Goal: Task Accomplishment & Management: Use online tool/utility

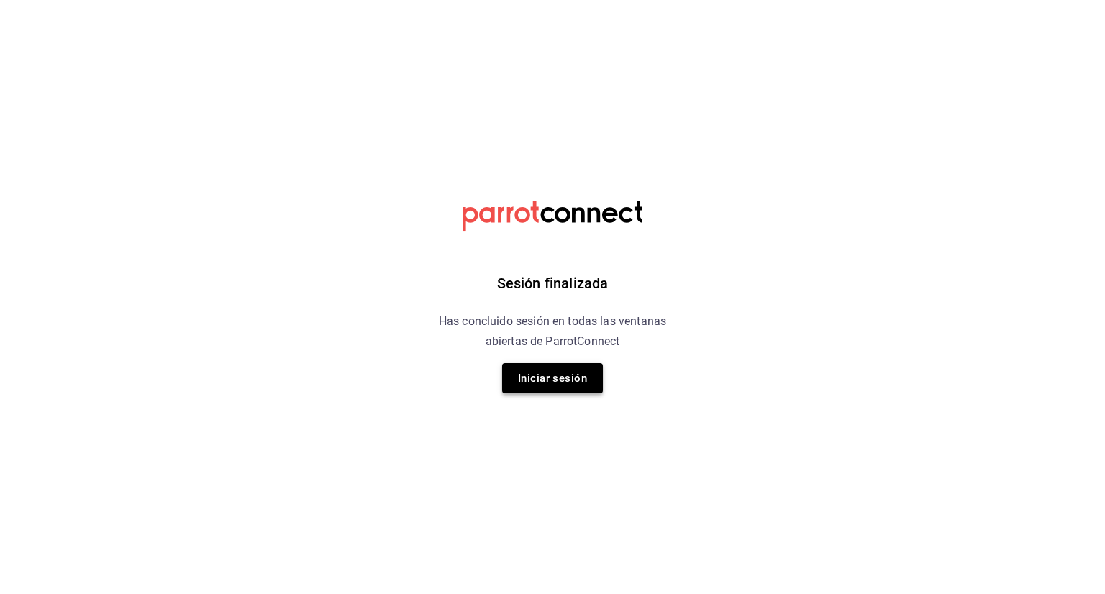
click at [554, 370] on button "Iniciar sesión" at bounding box center [552, 378] width 101 height 30
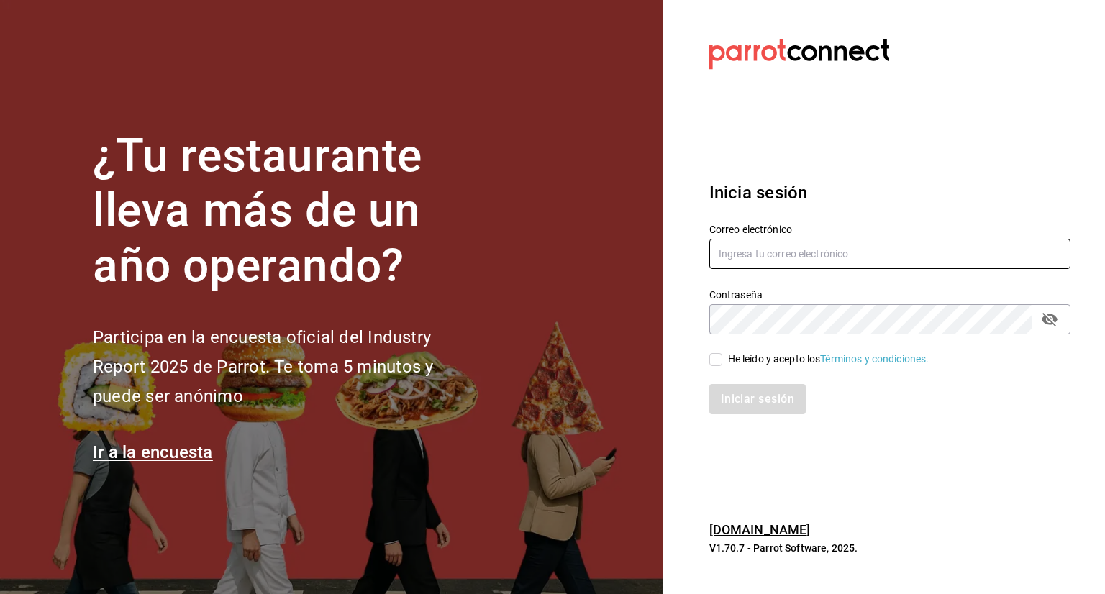
type input "fernando.aguirre@grupocosteno.com"
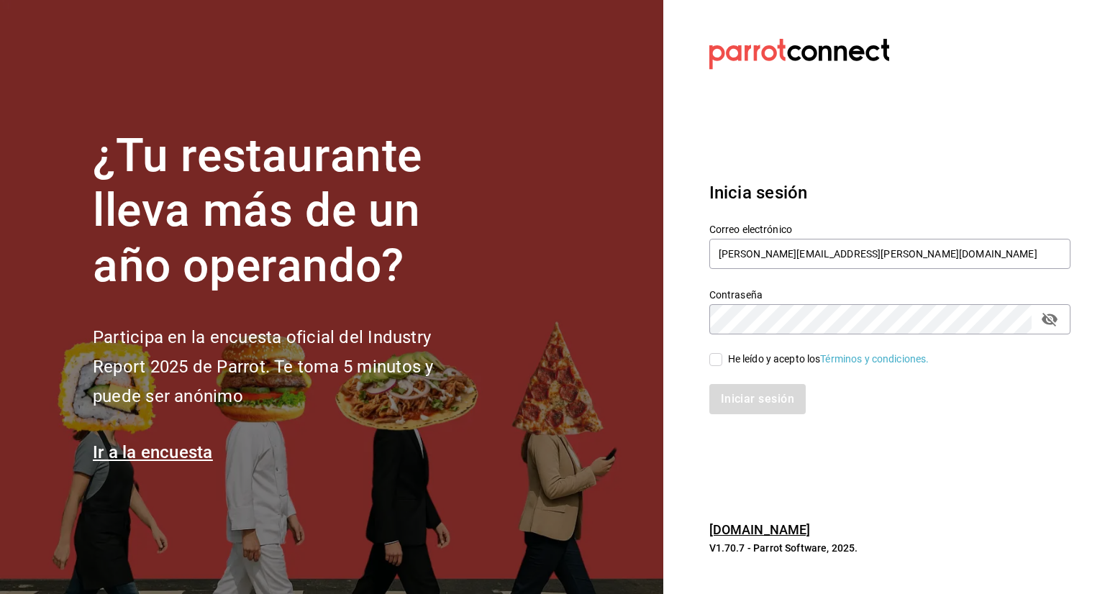
click at [715, 356] on input "He leído y acepto los Términos y condiciones." at bounding box center [715, 359] width 13 height 13
checkbox input "true"
click at [756, 400] on button "Iniciar sesión" at bounding box center [758, 399] width 98 height 30
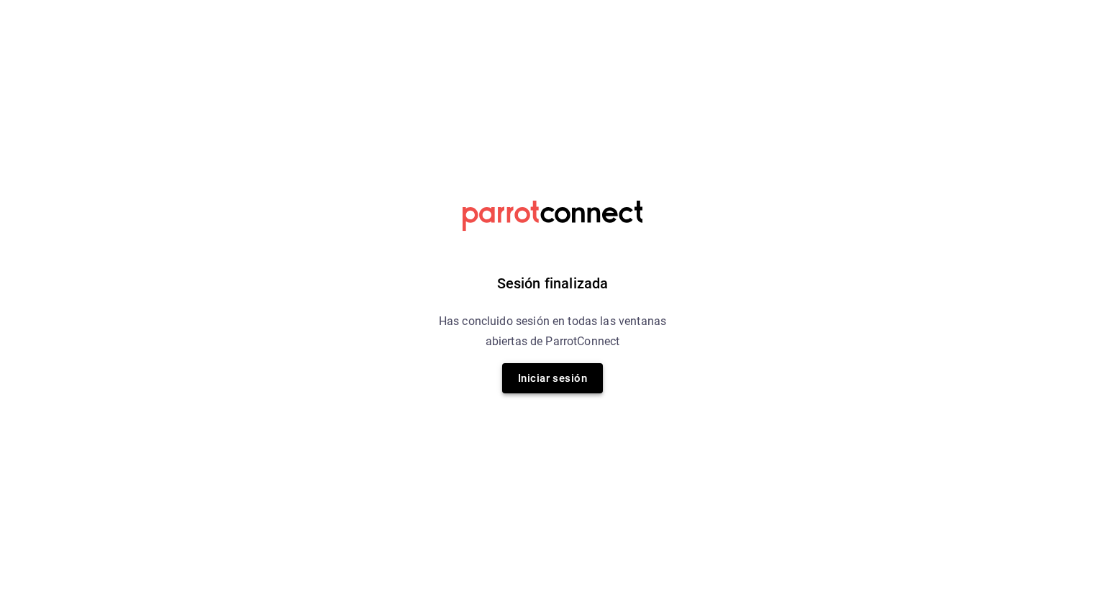
click at [561, 392] on button "Iniciar sesión" at bounding box center [552, 378] width 101 height 30
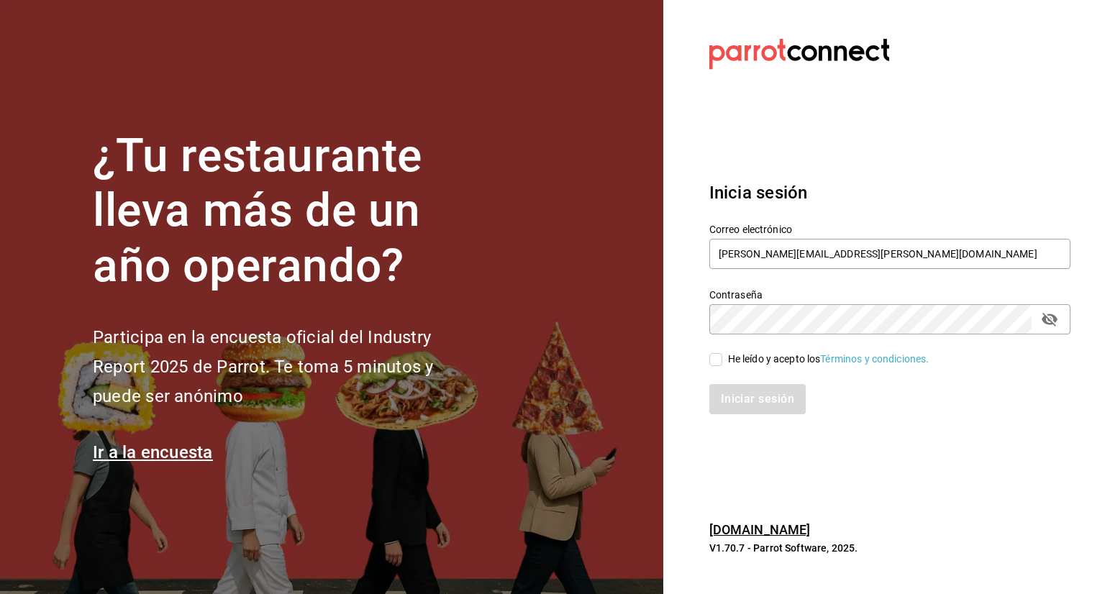
click at [722, 363] on span "He leído y acepto los Términos y condiciones." at bounding box center [825, 359] width 207 height 15
click at [722, 363] on input "He leído y acepto los Términos y condiciones." at bounding box center [715, 359] width 13 height 13
checkbox input "true"
click at [758, 403] on button "Iniciar sesión" at bounding box center [758, 399] width 98 height 30
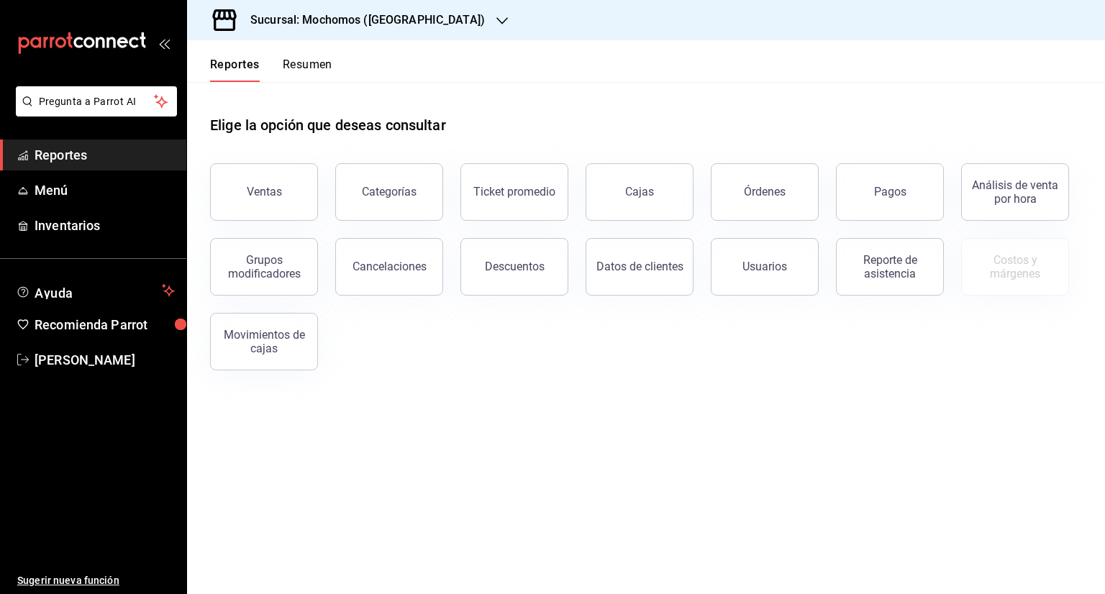
click at [418, 11] on div "Sucursal: Mochomos ([GEOGRAPHIC_DATA])" at bounding box center [355, 20] width 315 height 40
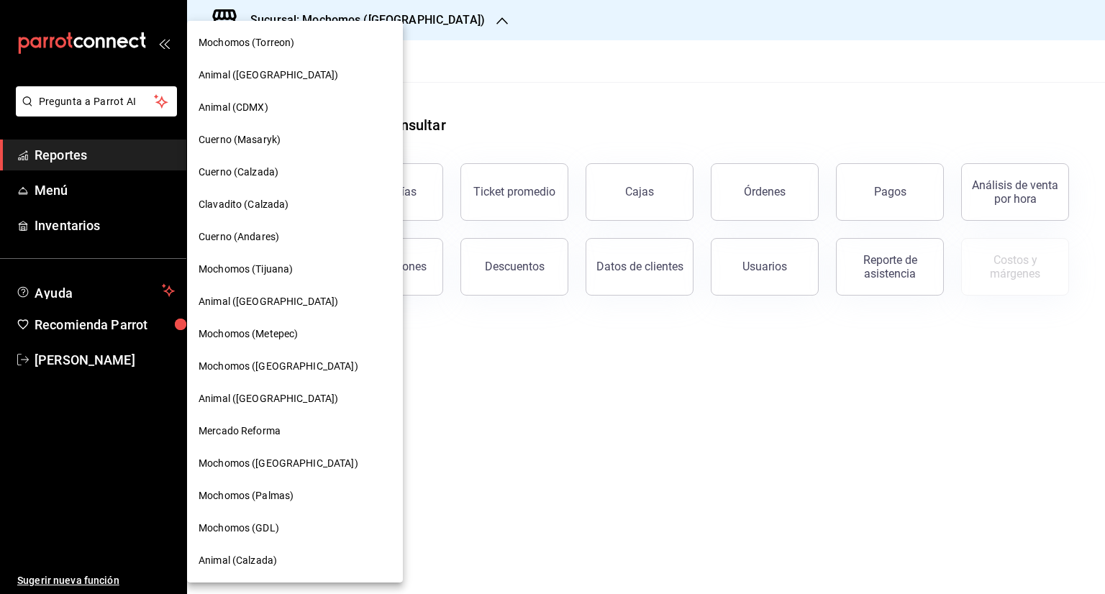
click at [242, 186] on div "Cuerno (Calzada)" at bounding box center [295, 172] width 216 height 32
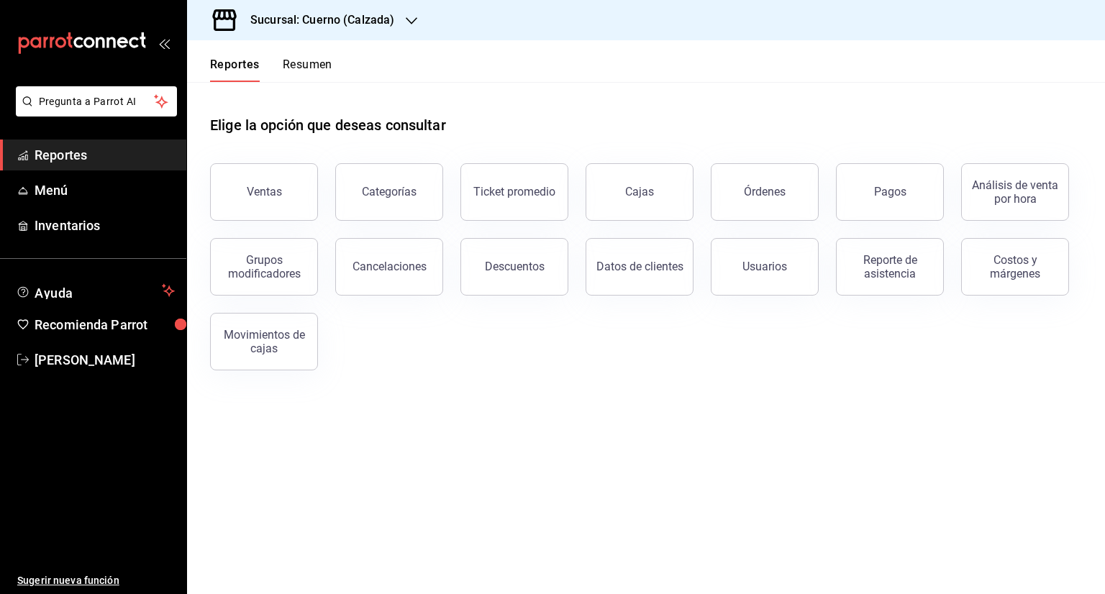
click at [242, 186] on button "Ventas" at bounding box center [264, 192] width 108 height 58
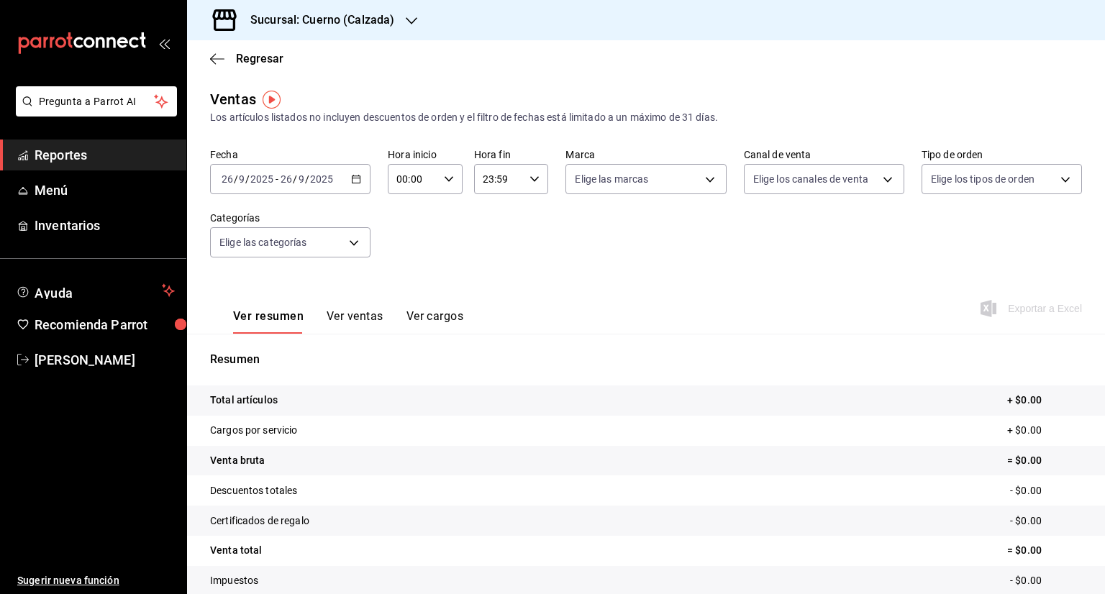
click at [353, 174] on icon "button" at bounding box center [356, 179] width 10 height 10
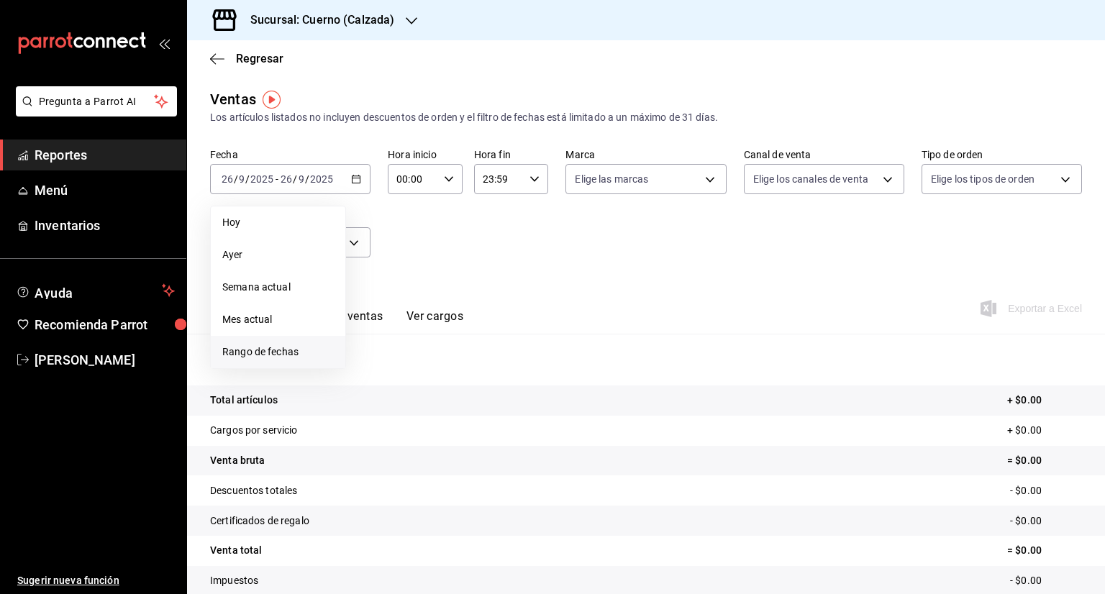
click at [283, 349] on span "Rango de fechas" at bounding box center [277, 351] width 111 height 15
click at [378, 362] on button "22" at bounding box center [375, 370] width 25 height 26
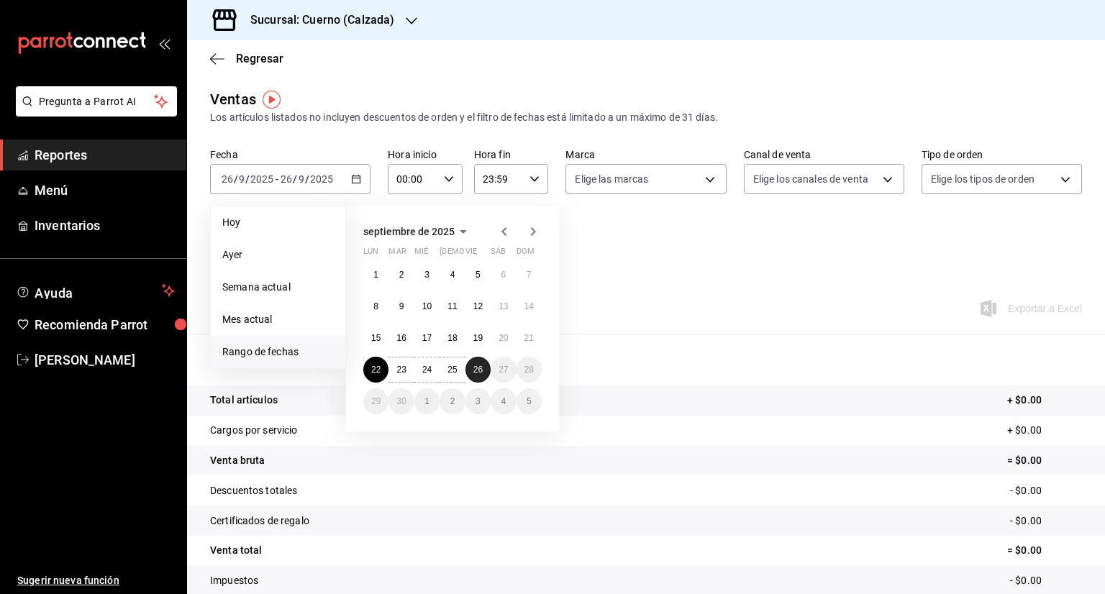
click at [483, 365] on button "26" at bounding box center [477, 370] width 25 height 26
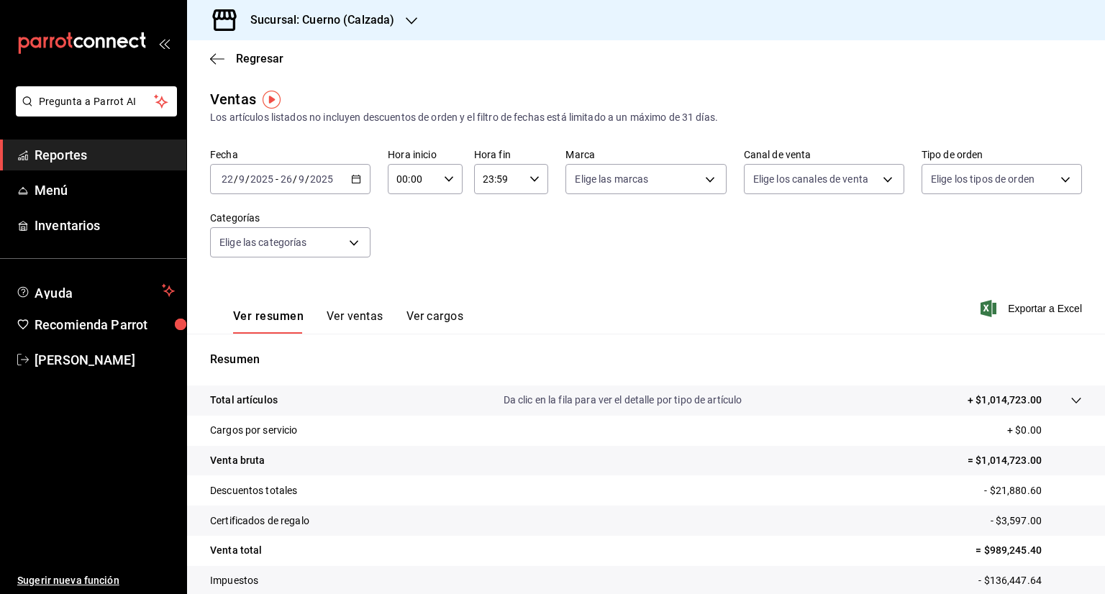
click at [451, 178] on div "00:00 Hora inicio" at bounding box center [425, 179] width 75 height 30
click at [404, 216] on span "05" at bounding box center [404, 213] width 14 height 12
type input "05:00"
click at [439, 216] on span "00" at bounding box center [441, 216] width 14 height 12
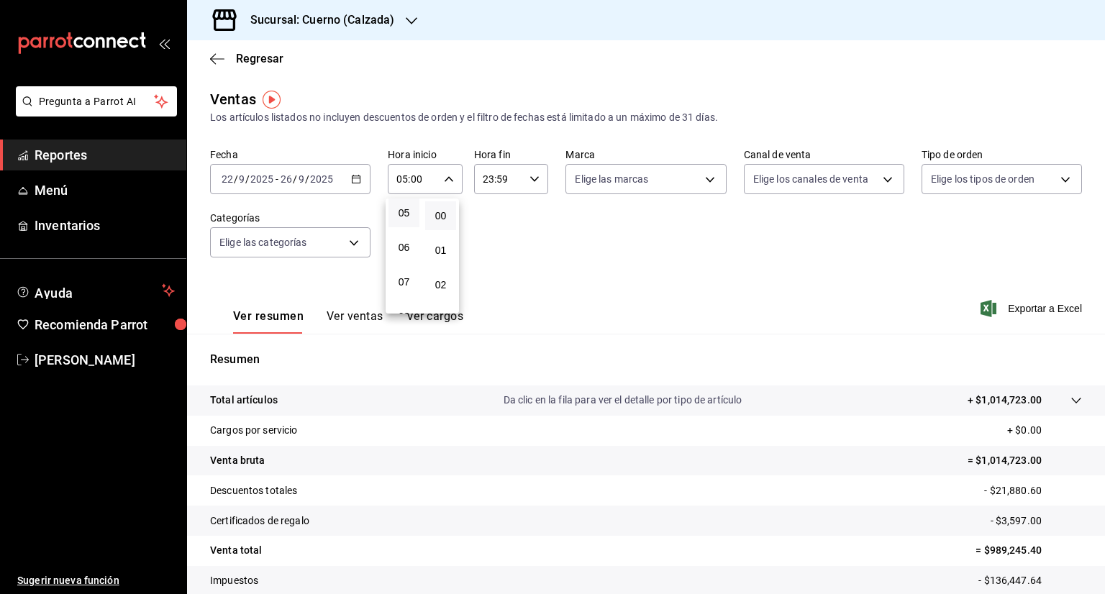
click at [539, 177] on div at bounding box center [552, 297] width 1105 height 594
click at [539, 177] on div "23:59 Hora fin" at bounding box center [511, 179] width 75 height 30
click at [529, 214] on span "00" at bounding box center [526, 210] width 14 height 12
click at [491, 213] on span "05" at bounding box center [489, 207] width 14 height 12
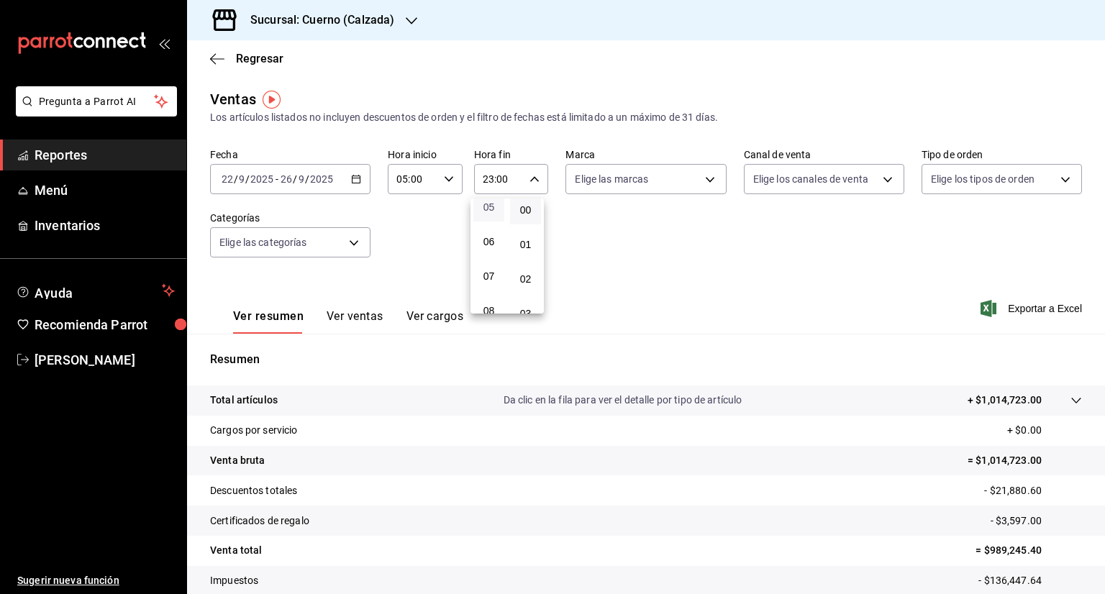
type input "05:00"
click at [703, 182] on div at bounding box center [552, 297] width 1105 height 594
click at [703, 182] on body "Pregunta a Parrot AI Reportes Menú Inventarios Ayuda Recomienda Parrot [PERSON_…" at bounding box center [552, 297] width 1105 height 594
click at [575, 239] on input "checkbox" at bounding box center [576, 235] width 13 height 13
checkbox input "true"
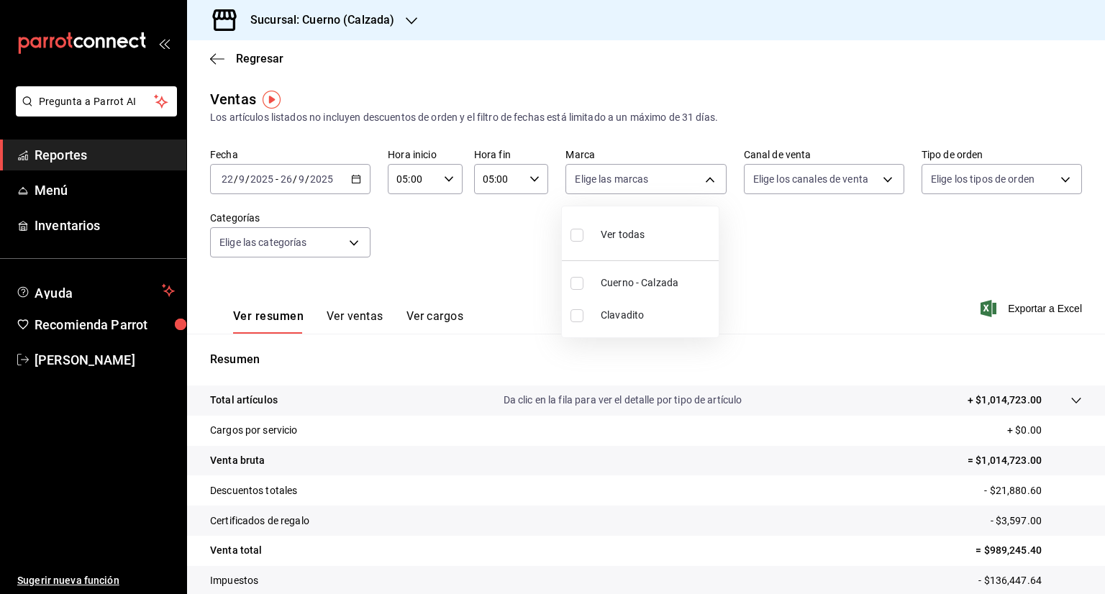
type input "b7ae777b-2dfc-42e0-9650-6cefdf37a424,c000f1c0-fb9f-4016-8e6a-f0d1e83e893d"
checkbox input "true"
click at [875, 181] on div at bounding box center [552, 297] width 1105 height 594
click at [875, 181] on body "Pregunta a Parrot AI Reportes Menú Inventarios Ayuda Recomienda Parrot [PERSON_…" at bounding box center [552, 297] width 1105 height 594
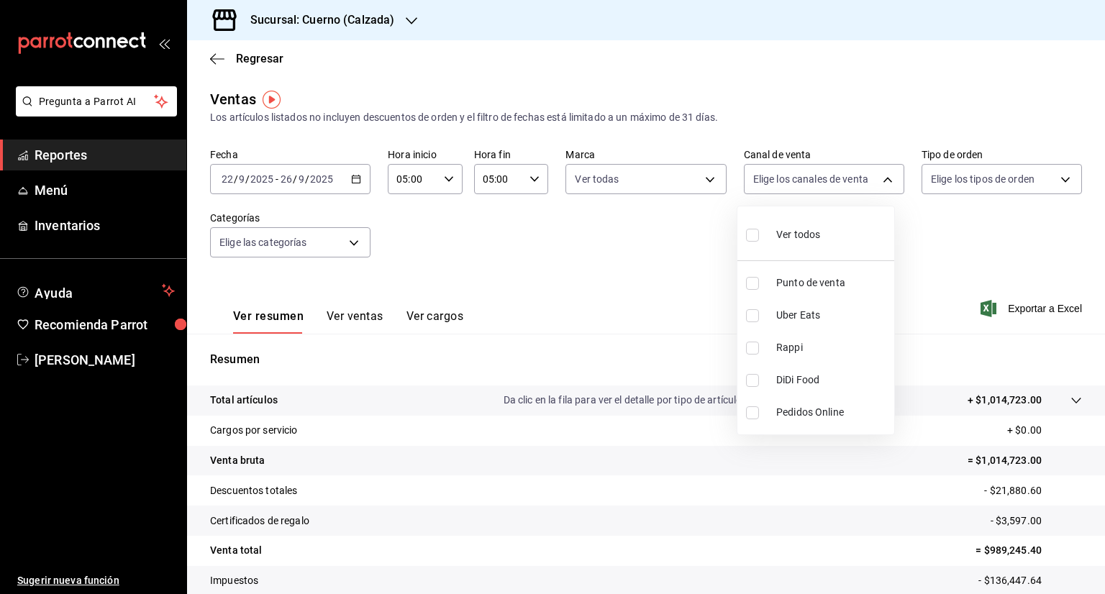
click at [754, 236] on input "checkbox" at bounding box center [752, 235] width 13 height 13
checkbox input "true"
type input "PARROT,UBER_EATS,RAPPI,DIDI_FOOD,ONLINE"
checkbox input "true"
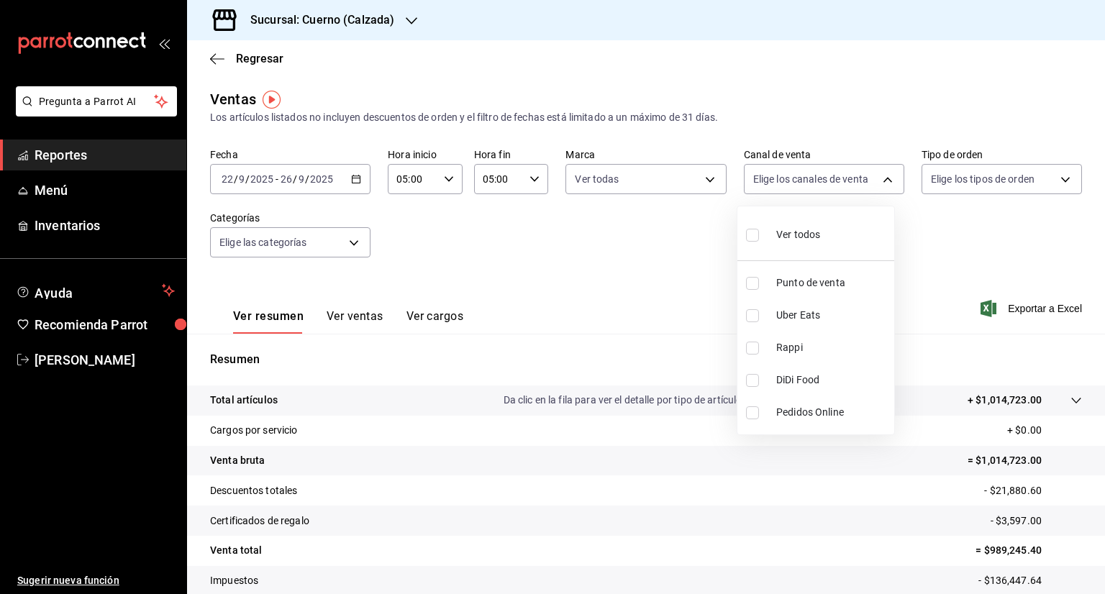
checkbox input "true"
click at [1055, 179] on div at bounding box center [552, 297] width 1105 height 594
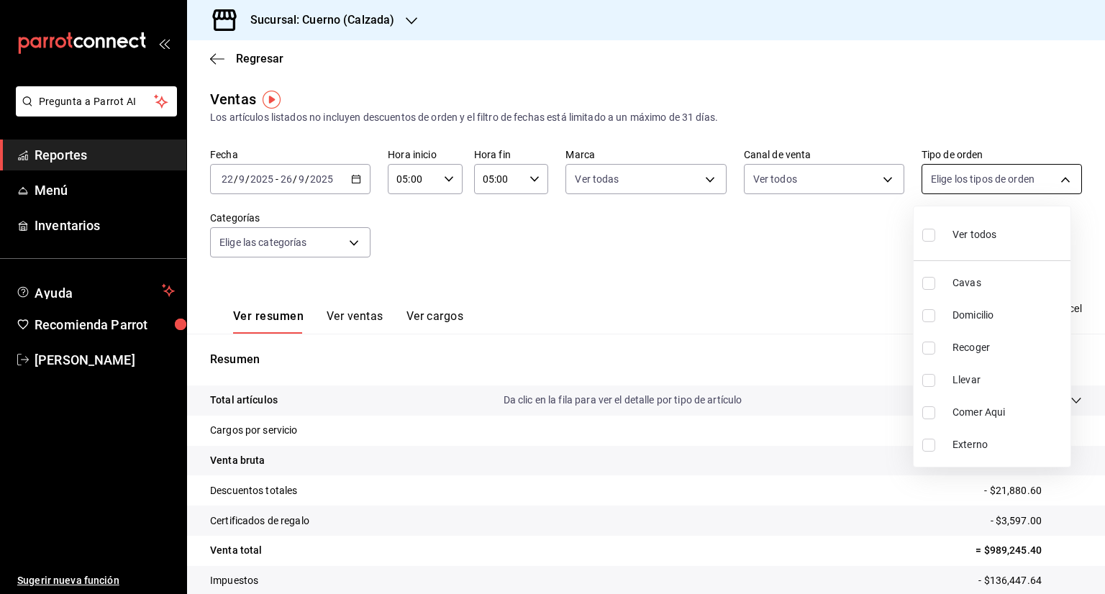
click at [1054, 178] on body "Pregunta a Parrot AI Reportes Menú Inventarios Ayuda Recomienda Parrot [PERSON_…" at bounding box center [552, 297] width 1105 height 594
click at [925, 241] on label at bounding box center [931, 234] width 19 height 21
click at [925, 241] on input "checkbox" at bounding box center [928, 235] width 13 height 13
checkbox input "false"
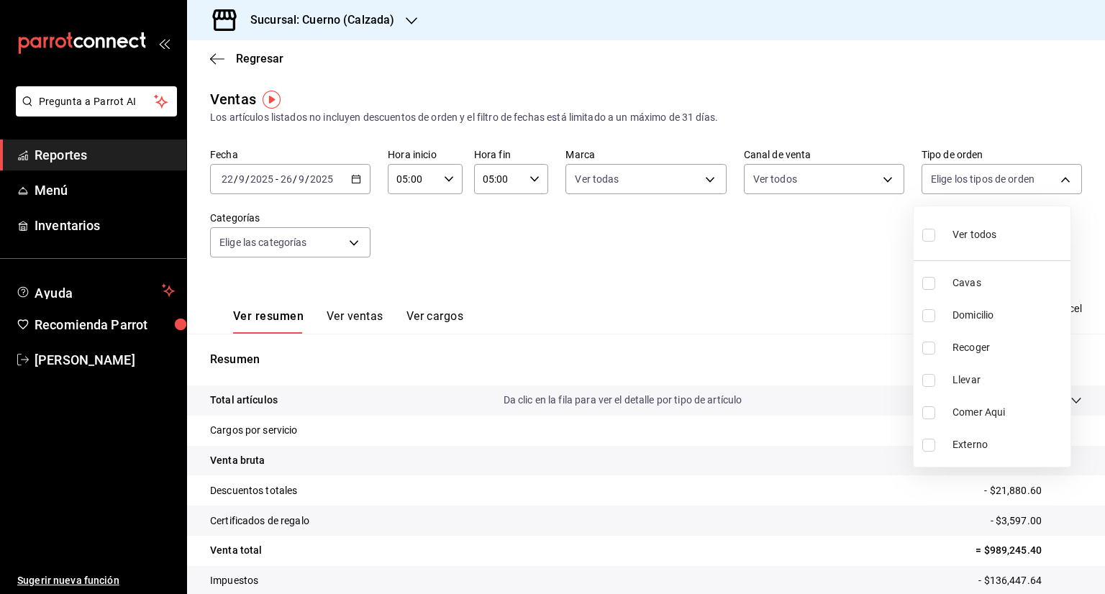
checkbox input "false"
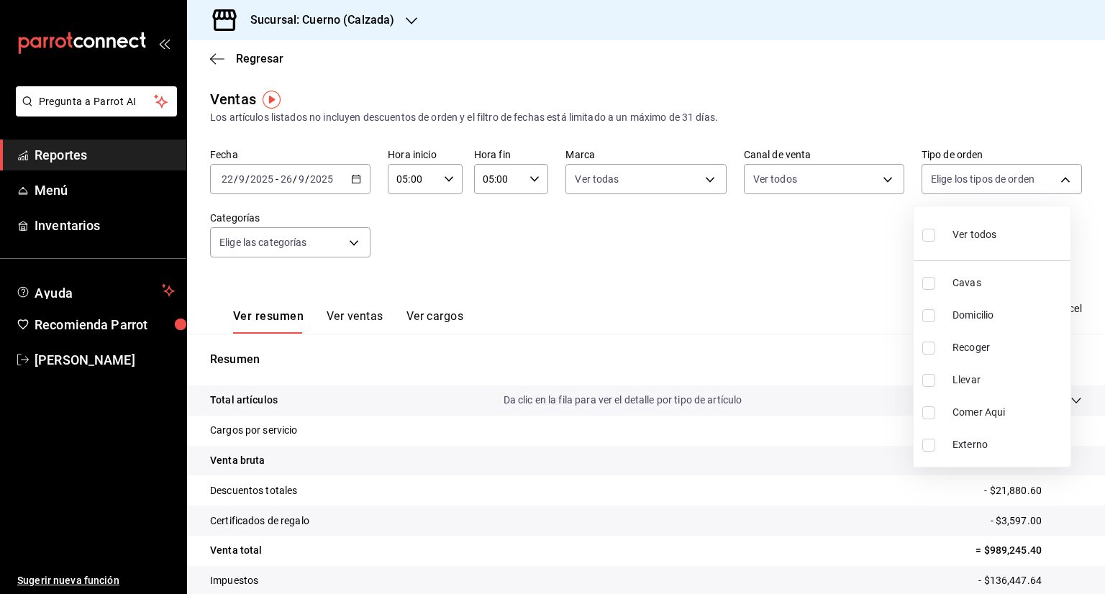
click at [925, 241] on label at bounding box center [931, 234] width 19 height 21
click at [925, 241] on input "checkbox" at bounding box center [928, 235] width 13 height 13
checkbox input "false"
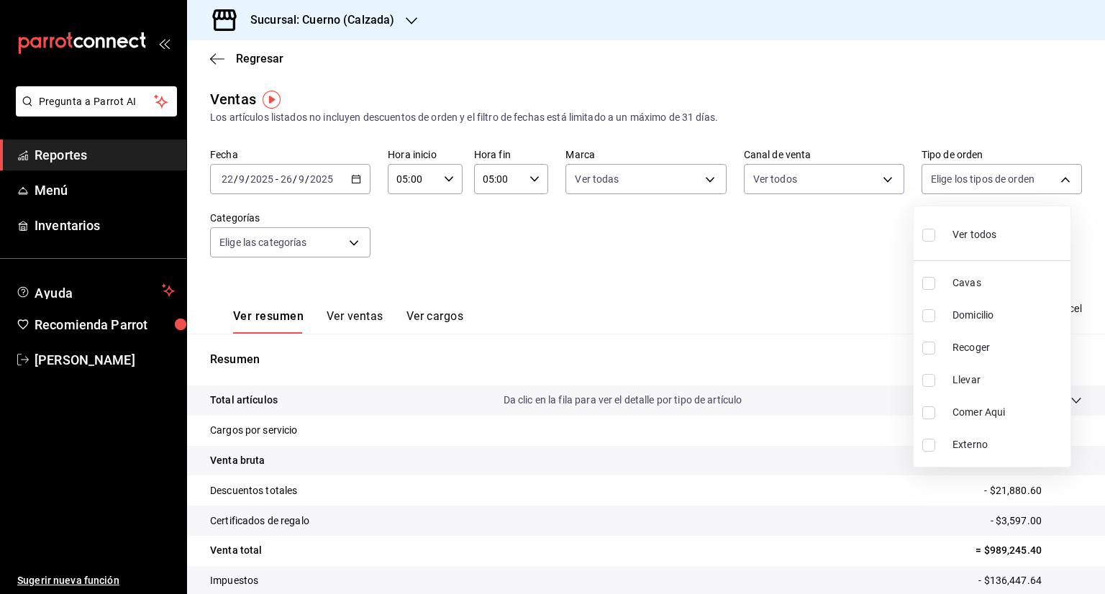
checkbox input "false"
click at [932, 234] on input "checkbox" at bounding box center [928, 235] width 13 height 13
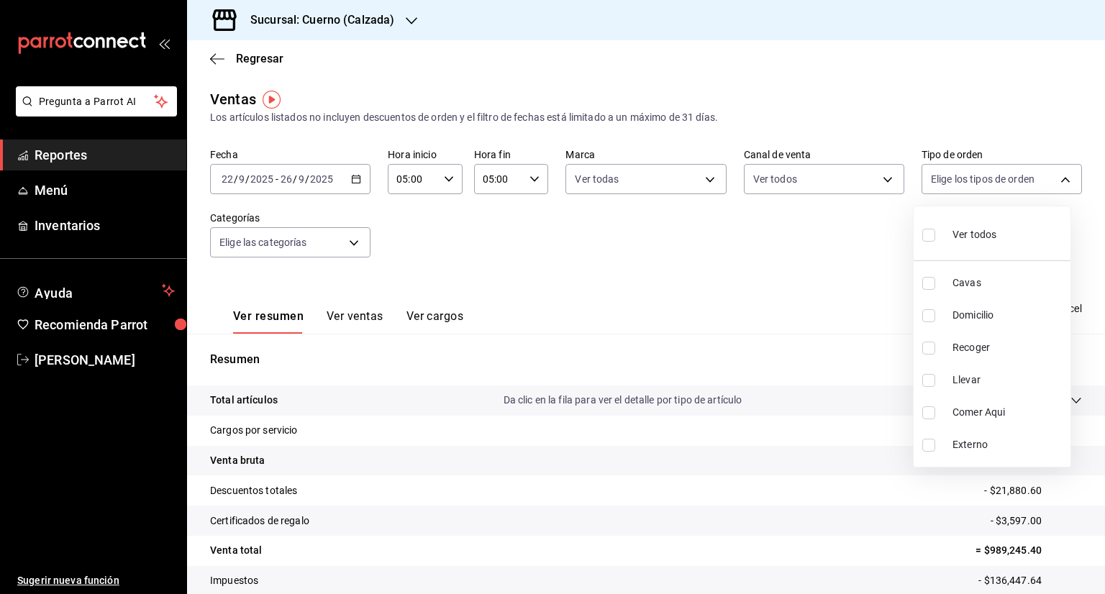
checkbox input "true"
type input "45550569-3ed2-40ec-865f-a78a43aad0fb,ed9744db-0daf-4564-a5b3-b3442505d928,23f9e…"
checkbox input "true"
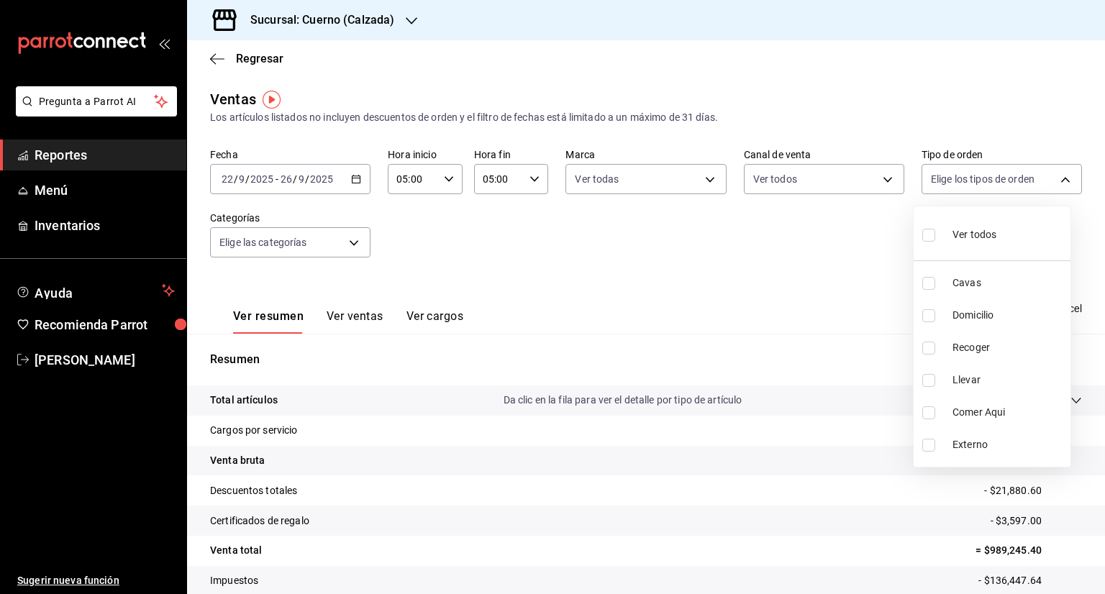
checkbox input "true"
click at [354, 238] on div at bounding box center [552, 297] width 1105 height 594
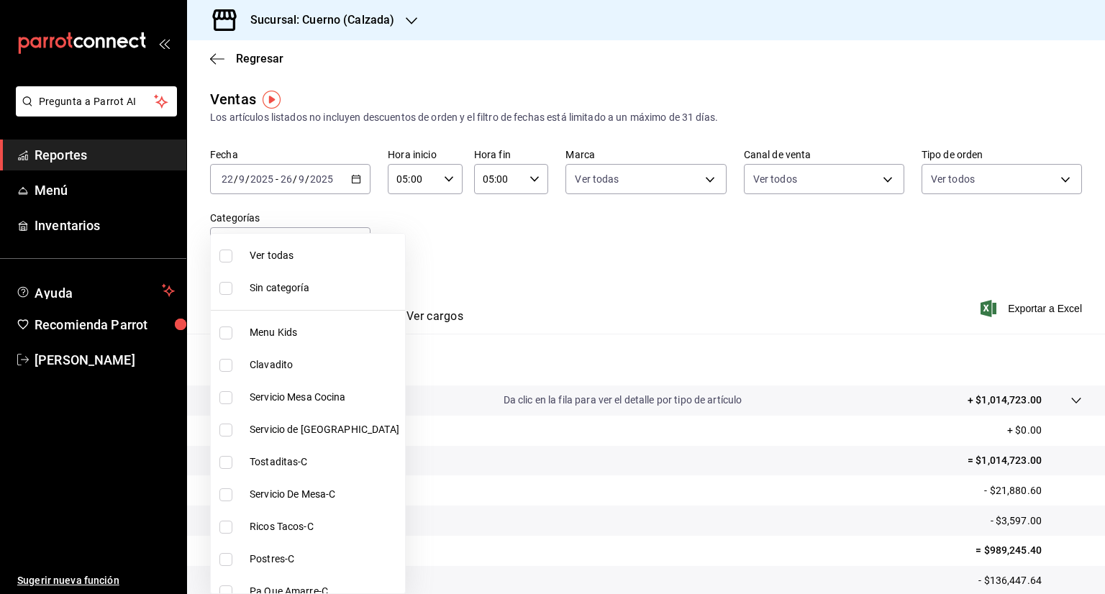
click at [354, 238] on body "Pregunta a Parrot AI Reportes Menú Inventarios Ayuda Recomienda Parrot [PERSON_…" at bounding box center [552, 297] width 1105 height 594
click at [230, 260] on input "checkbox" at bounding box center [225, 256] width 13 height 13
checkbox input "true"
type input "fcad426d-22b8-4bc7-85b2-27ee6775f3f6,560d4c35-d9fc-4089-91ff-402d238ea400,30284…"
checkbox input "true"
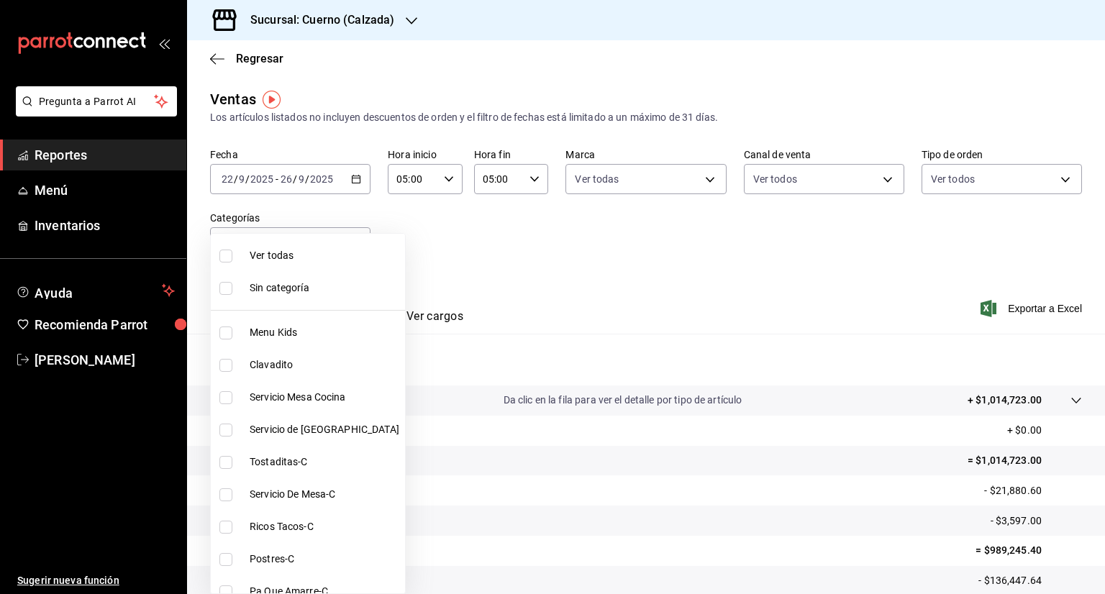
checkbox input "true"
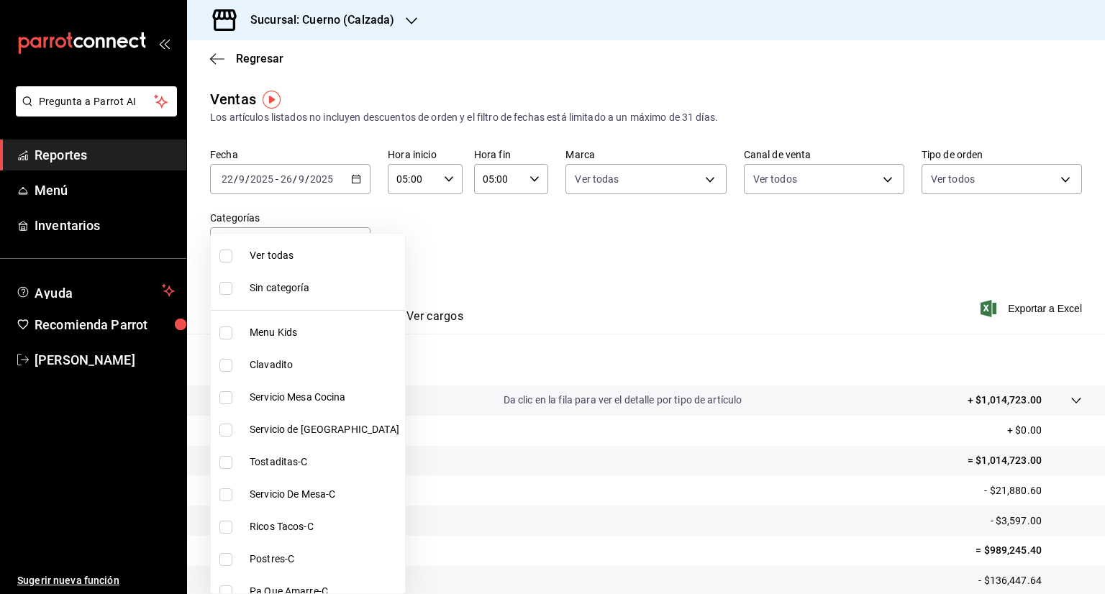
checkbox input "true"
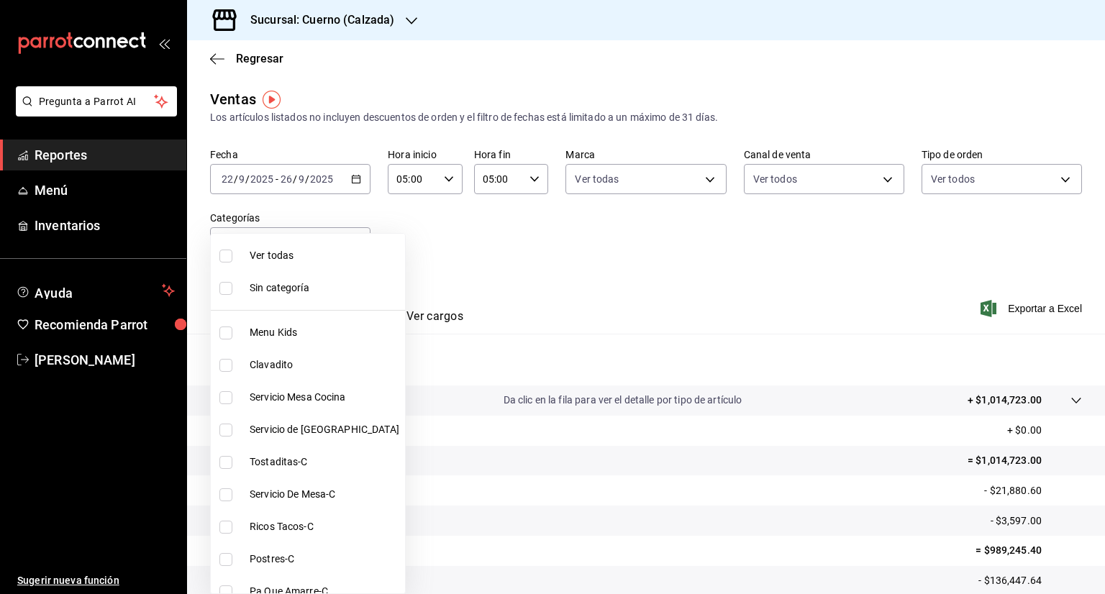
checkbox input "true"
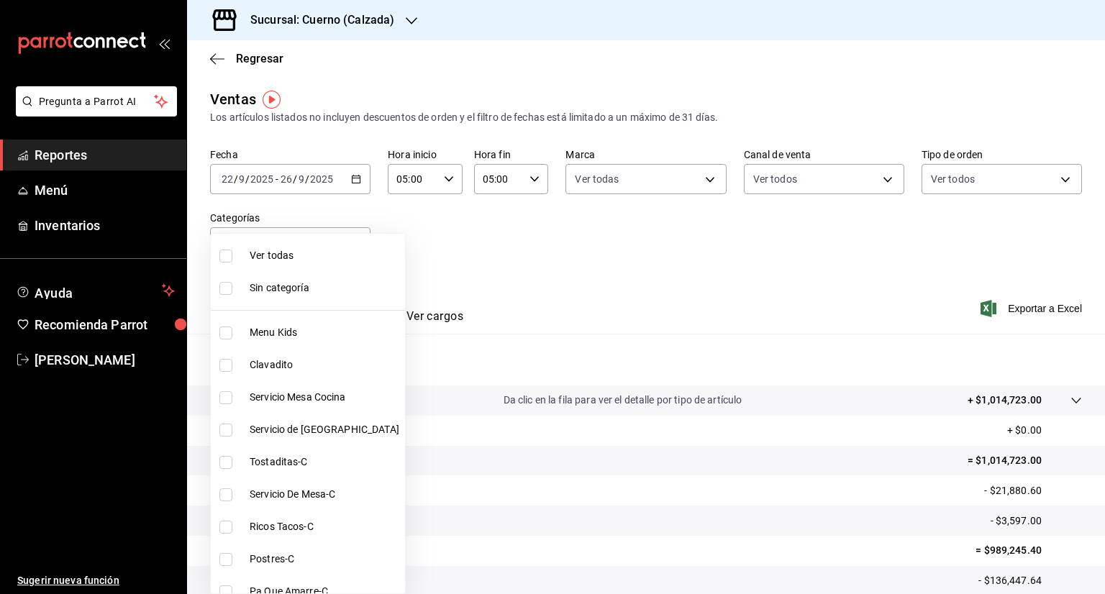
checkbox input "true"
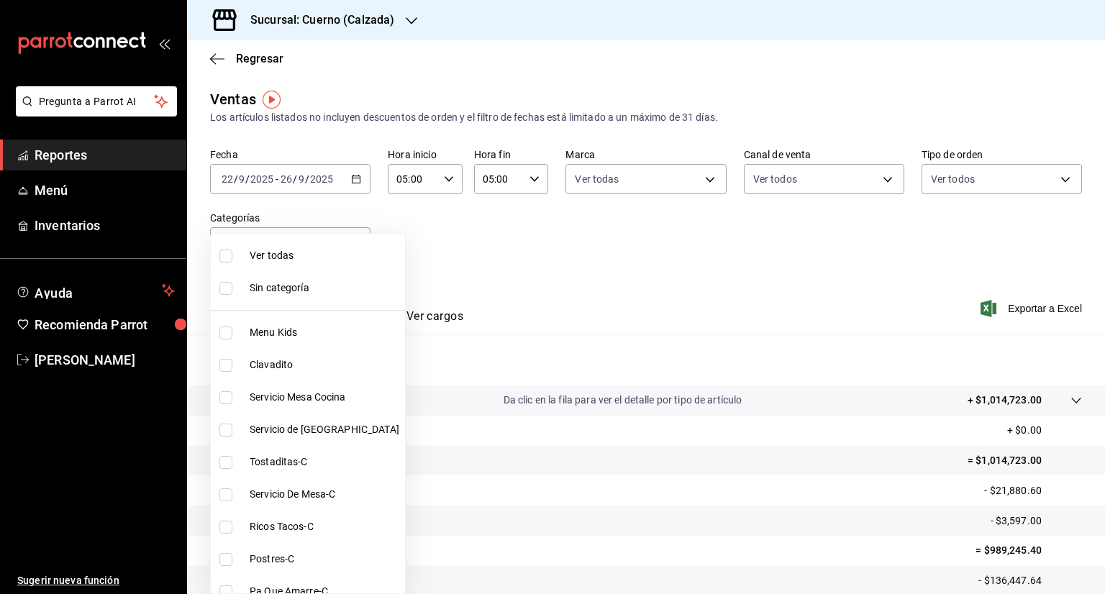
checkbox input "true"
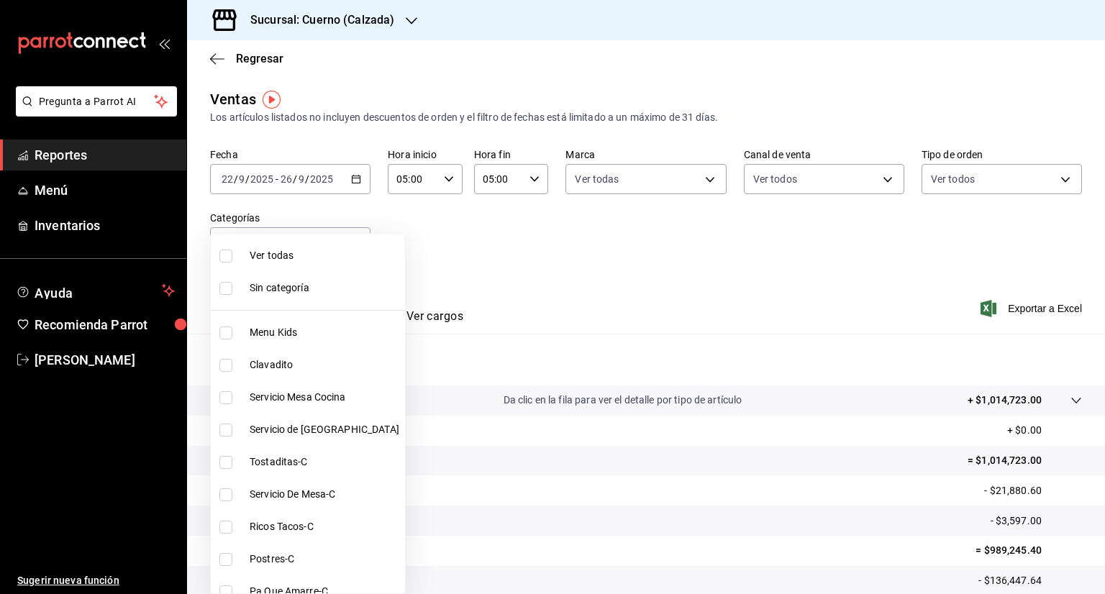
checkbox input "true"
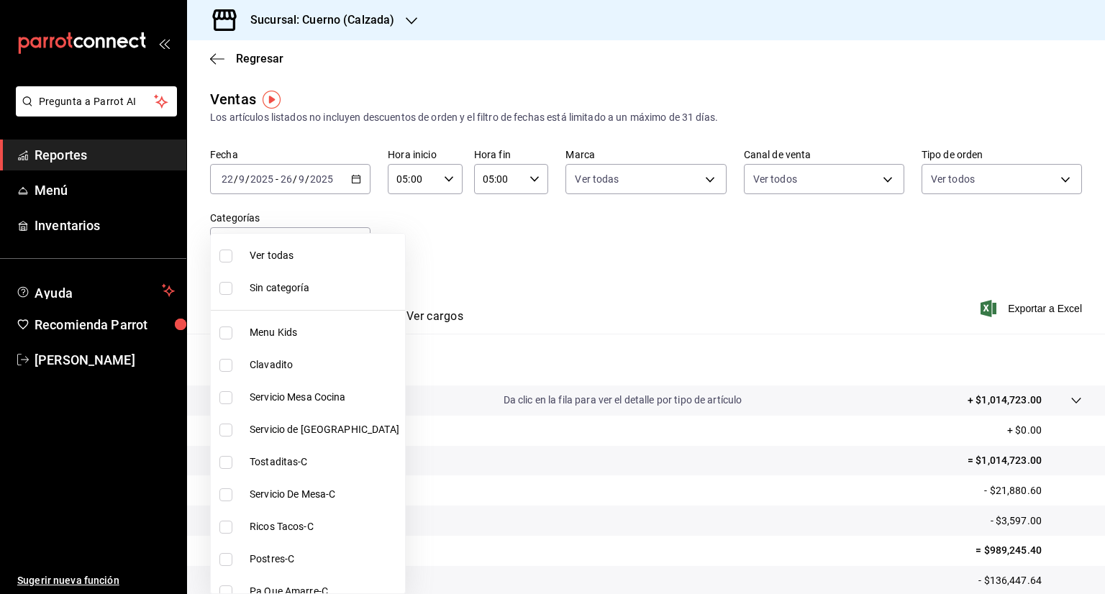
checkbox input "true"
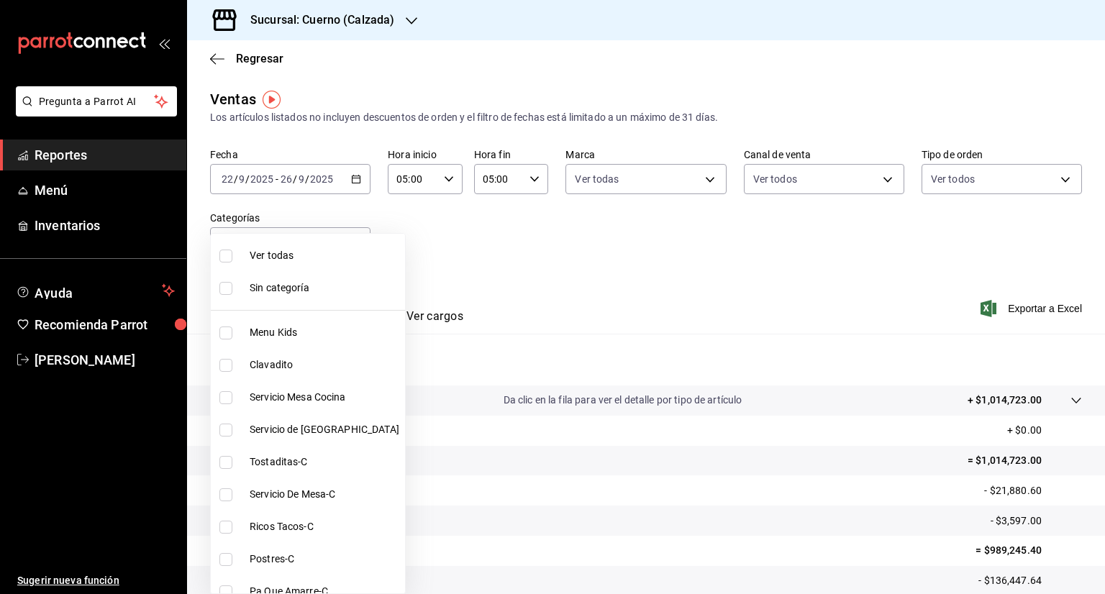
checkbox input "true"
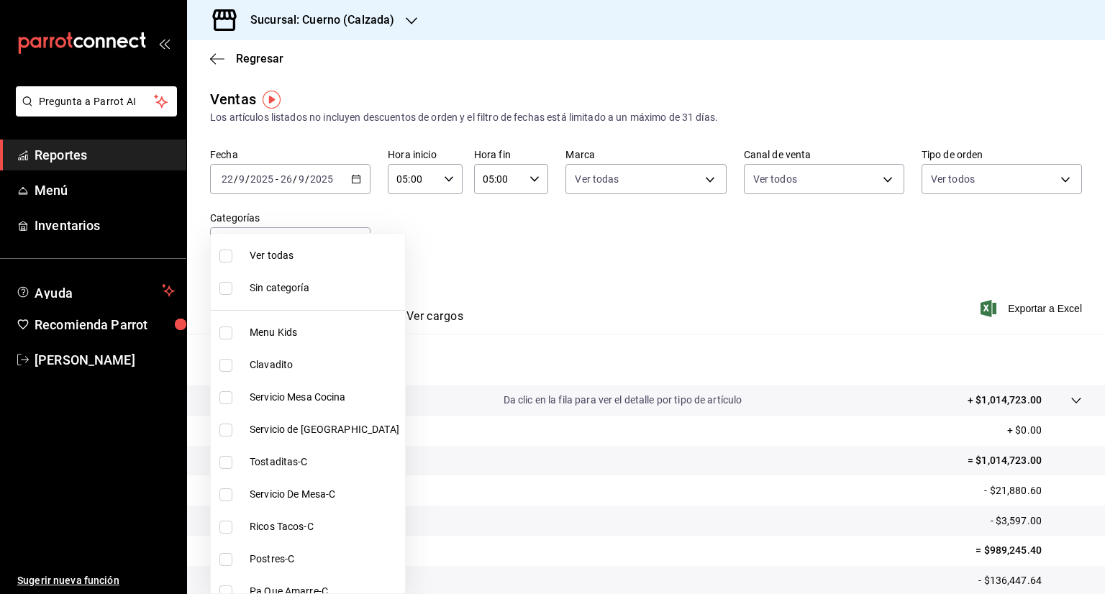
checkbox input "true"
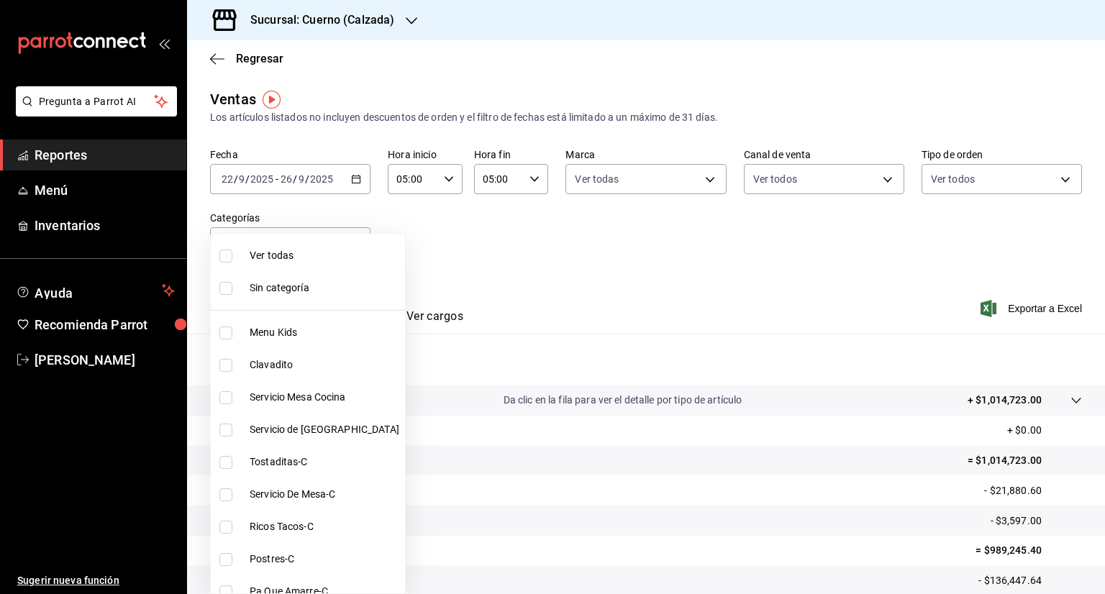
checkbox input "true"
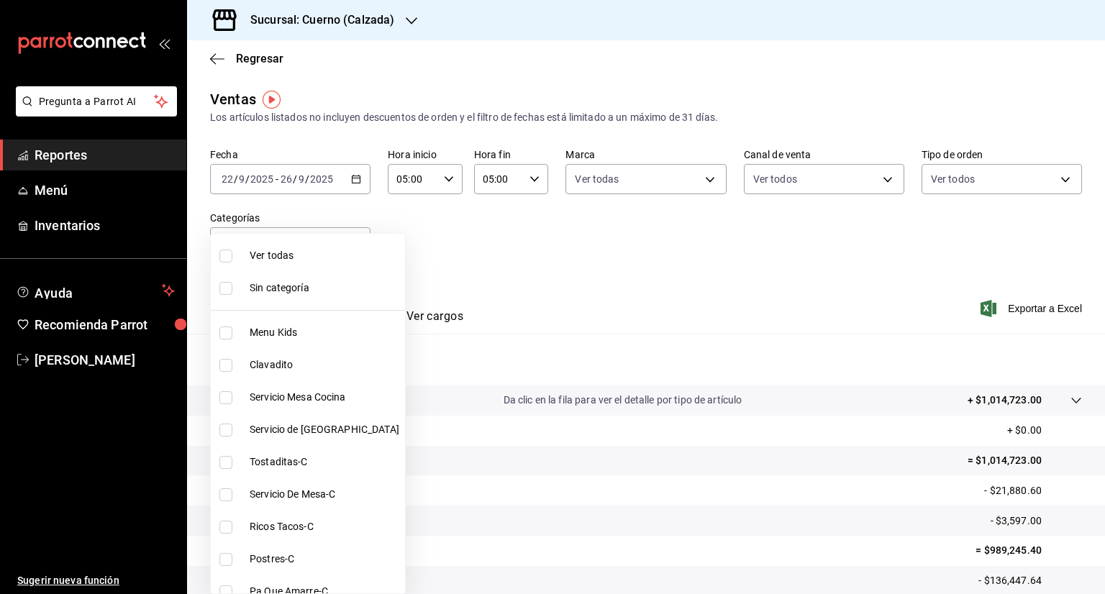
checkbox input "true"
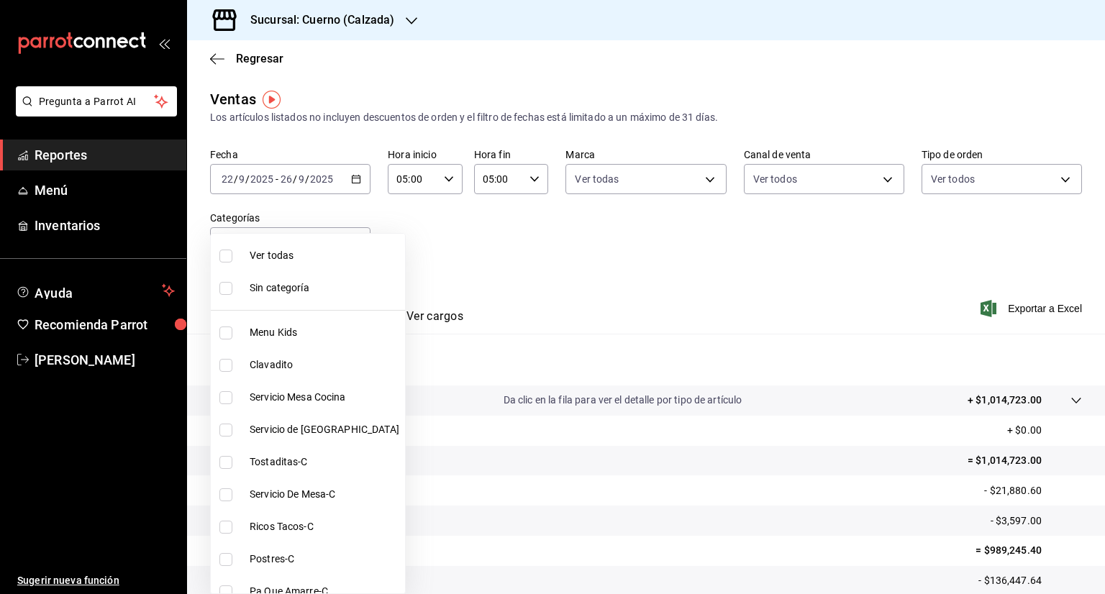
checkbox input "true"
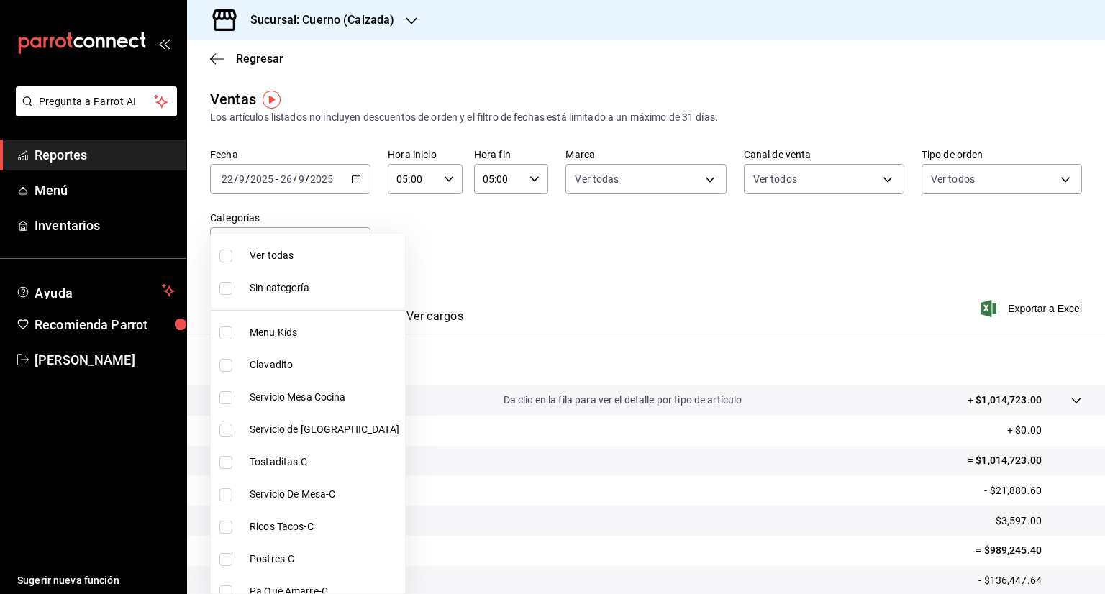
checkbox input "true"
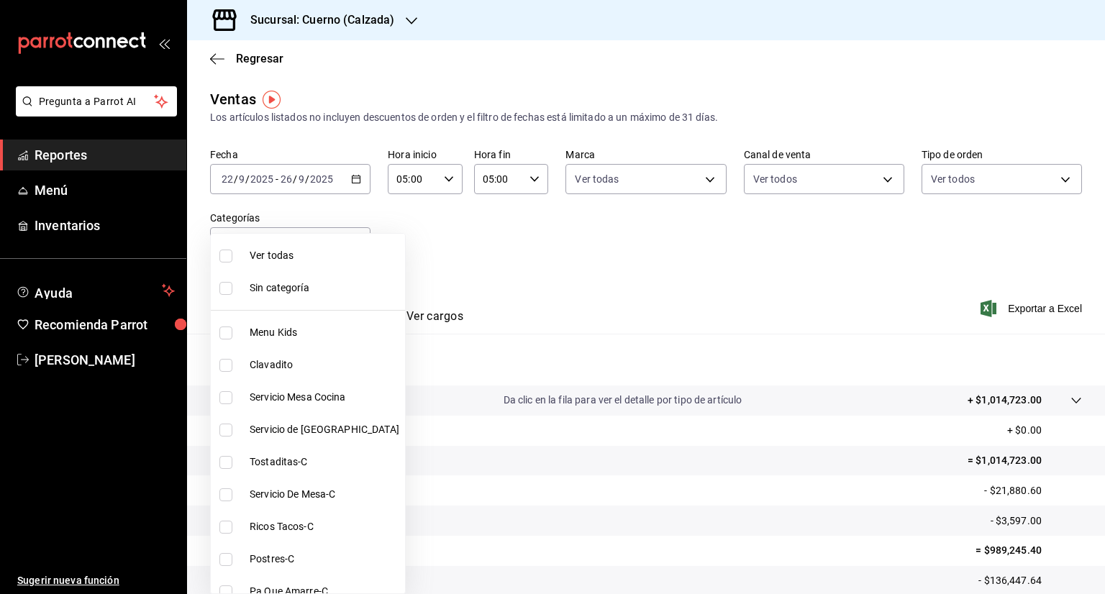
checkbox input "true"
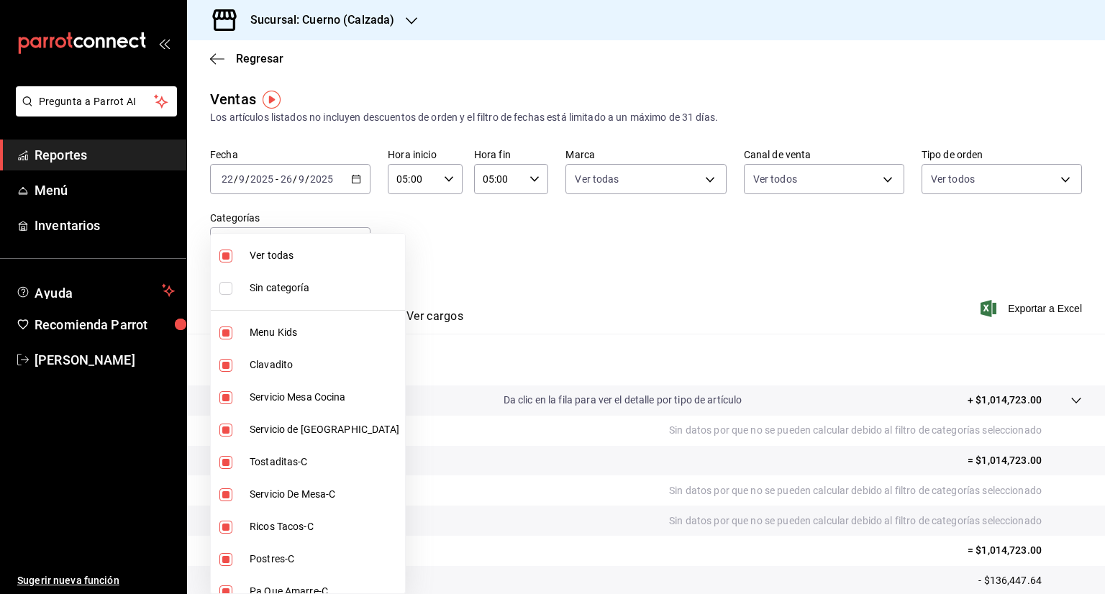
click at [546, 248] on div at bounding box center [552, 297] width 1105 height 594
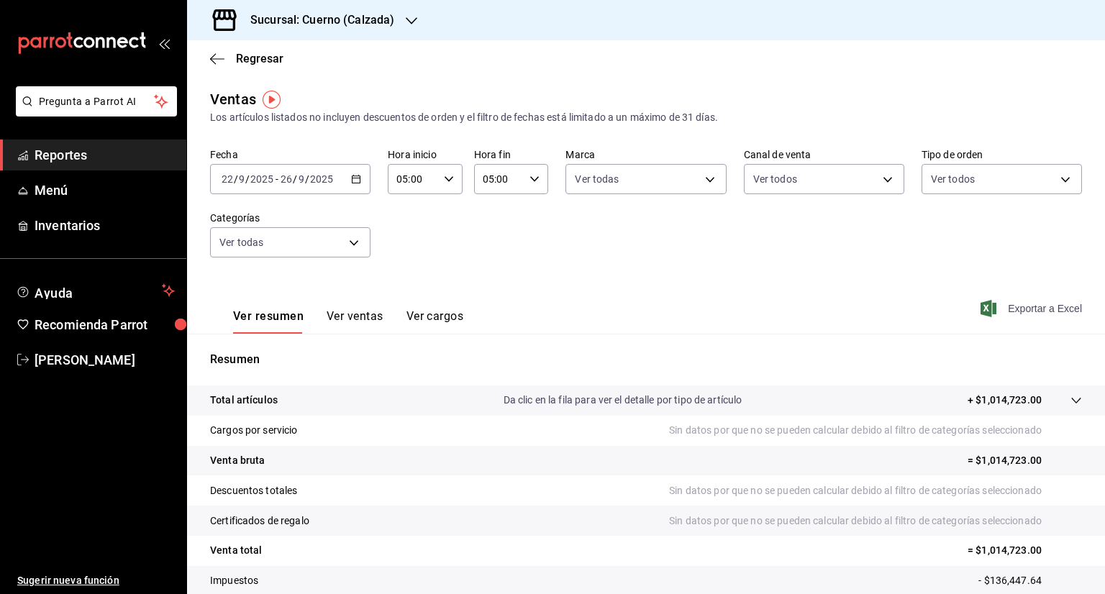
click at [1010, 306] on span "Exportar a Excel" at bounding box center [1032, 308] width 99 height 17
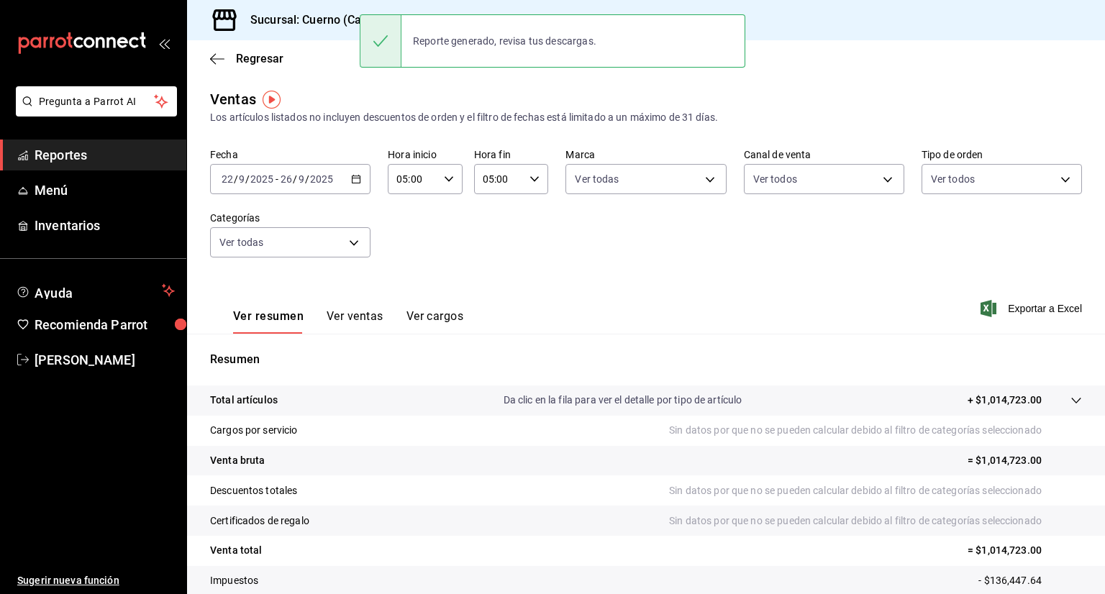
click at [325, 28] on h3 "Sucursal: Cuerno (Calzada)" at bounding box center [316, 20] width 155 height 17
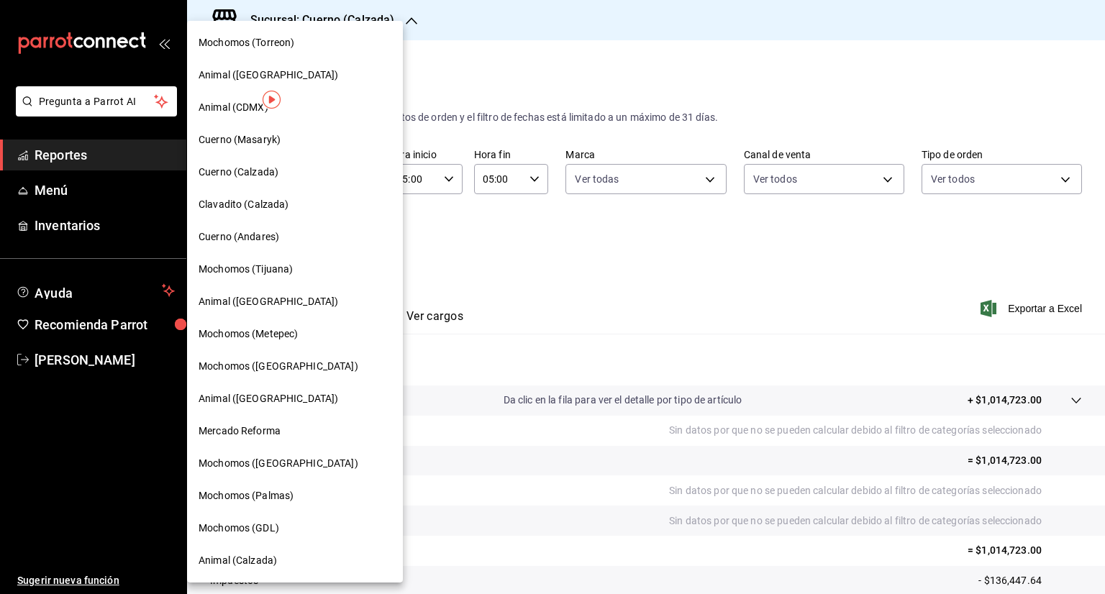
click at [267, 207] on span "Clavadito (Calzada)" at bounding box center [243, 204] width 91 height 15
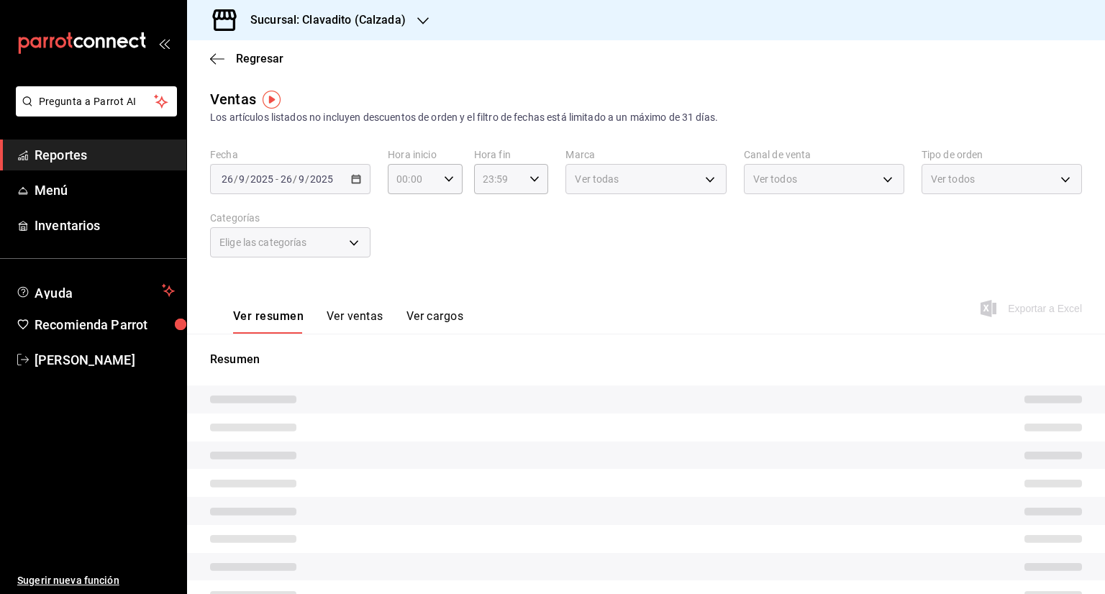
type input "05:00"
type input "PARROT,UBER_EATS,RAPPI,DIDI_FOOD,ONLINE"
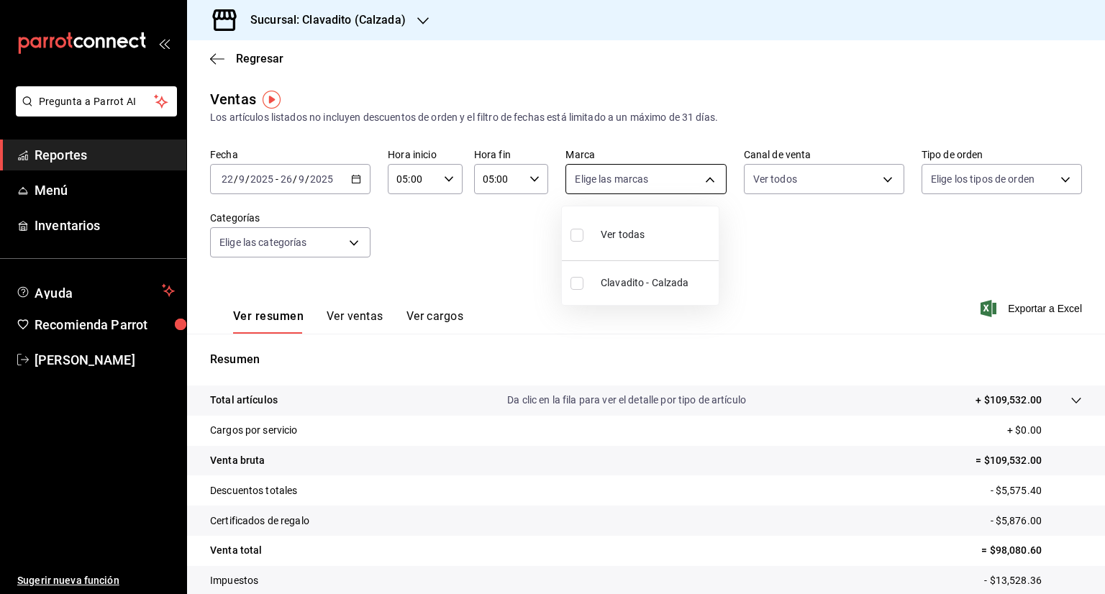
click at [699, 181] on body "Pregunta a Parrot AI Reportes Menú Inventarios Ayuda Recomienda Parrot [PERSON_…" at bounding box center [552, 297] width 1105 height 594
click at [580, 234] on input "checkbox" at bounding box center [576, 235] width 13 height 13
checkbox input "true"
type input "7c6329b2-7c80-4d0a-92e1-359a60270725"
checkbox input "true"
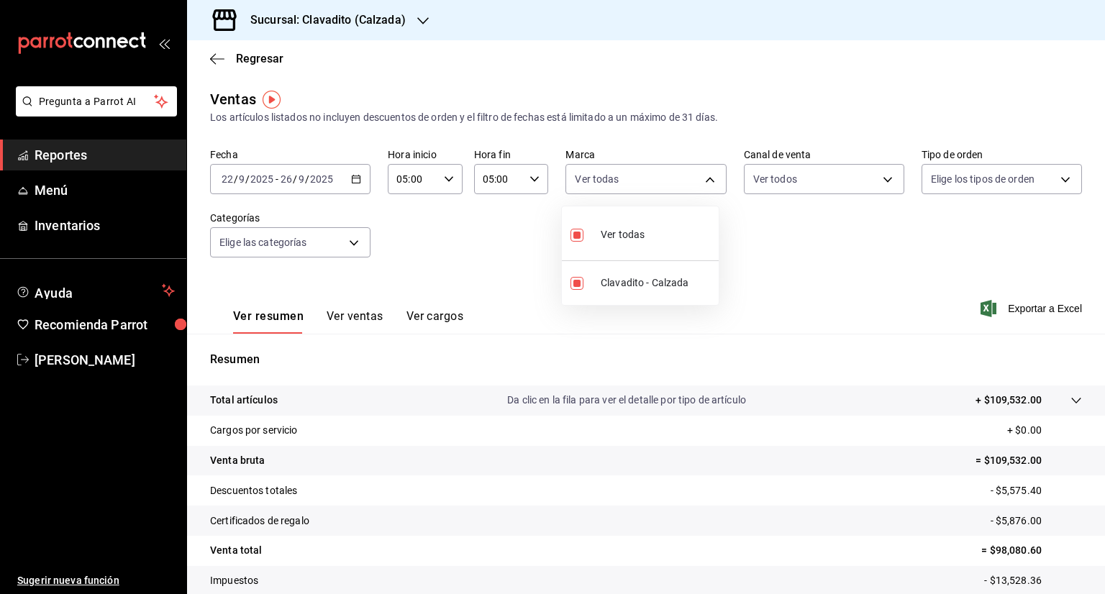
click at [889, 186] on div at bounding box center [552, 297] width 1105 height 594
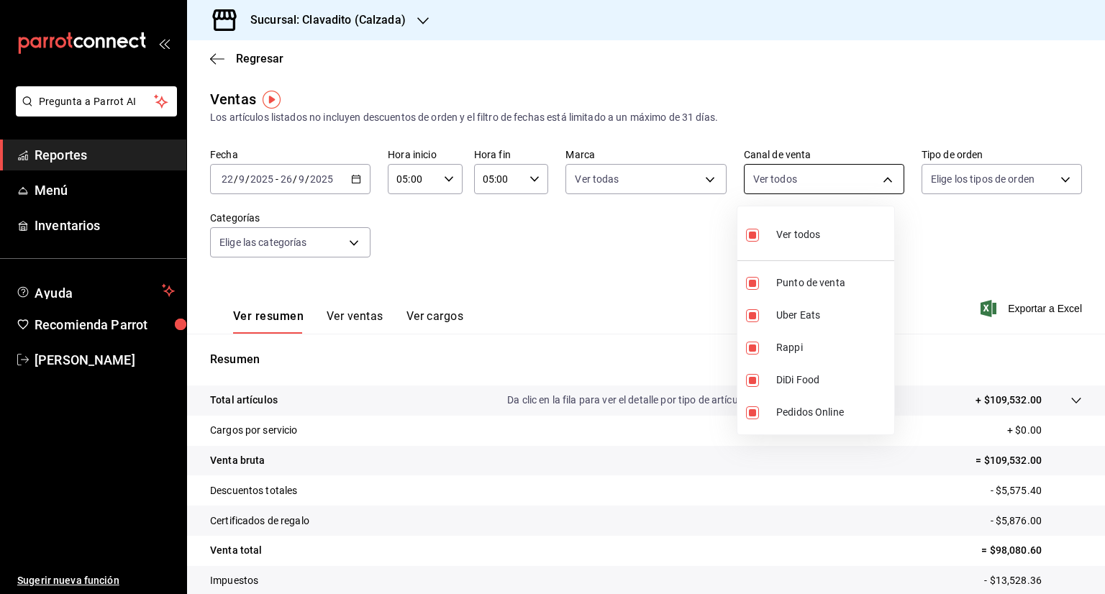
click at [882, 182] on body "Pregunta a Parrot AI Reportes Menú Inventarios Ayuda Recomienda Parrot [PERSON_…" at bounding box center [552, 297] width 1105 height 594
click at [882, 182] on div at bounding box center [552, 297] width 1105 height 594
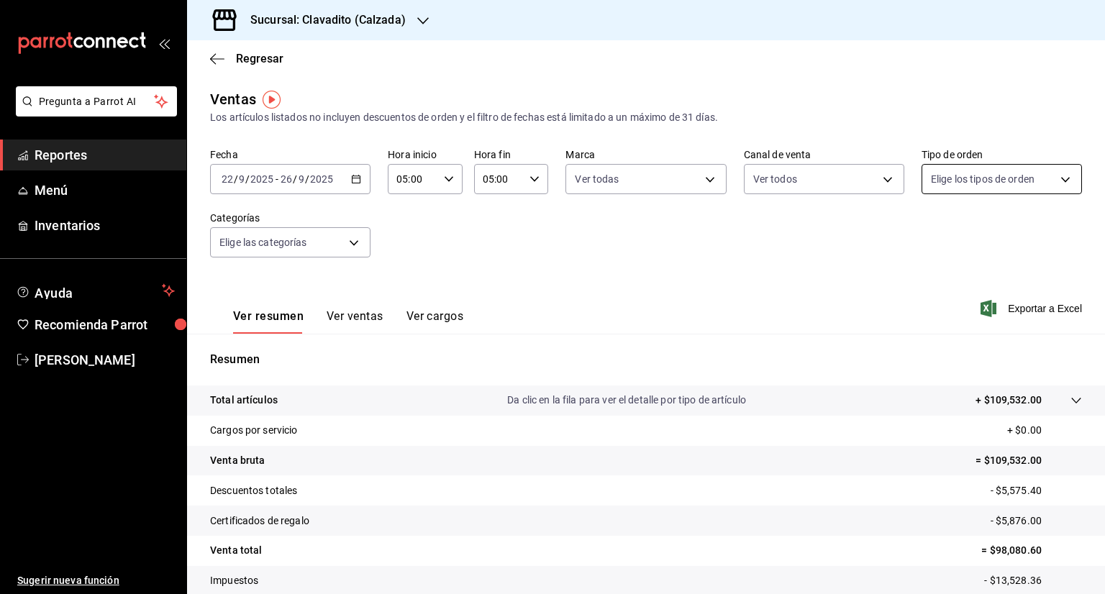
click at [1056, 180] on body "Pregunta a Parrot AI Reportes Menú Inventarios Ayuda Recomienda Parrot [PERSON_…" at bounding box center [552, 297] width 1105 height 594
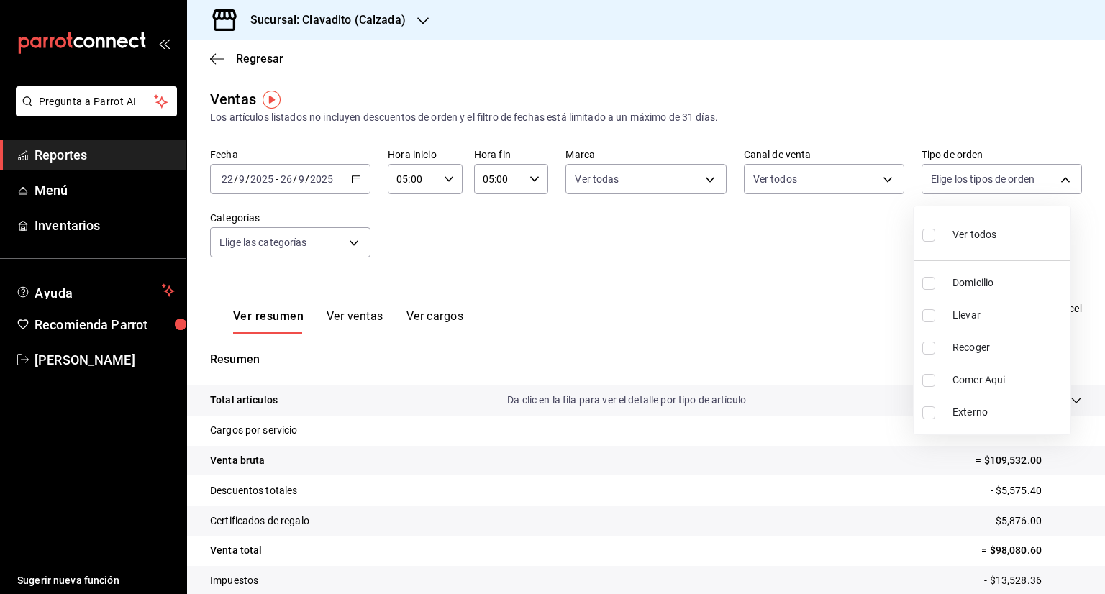
click at [926, 236] on input "checkbox" at bounding box center [928, 235] width 13 height 13
checkbox input "true"
type input "20a2434e-5507-4b1d-99f8-d1d700608abd,c8008fd8-0959-4104-94f5-898138fc7a10,5c160…"
checkbox input "true"
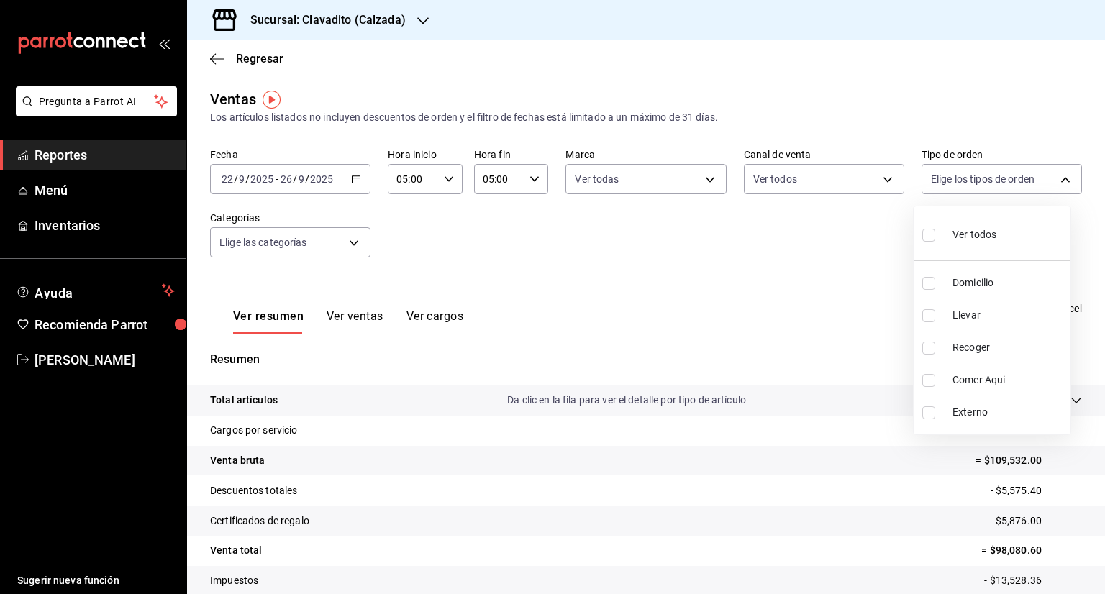
checkbox input "true"
click at [350, 247] on div at bounding box center [552, 297] width 1105 height 594
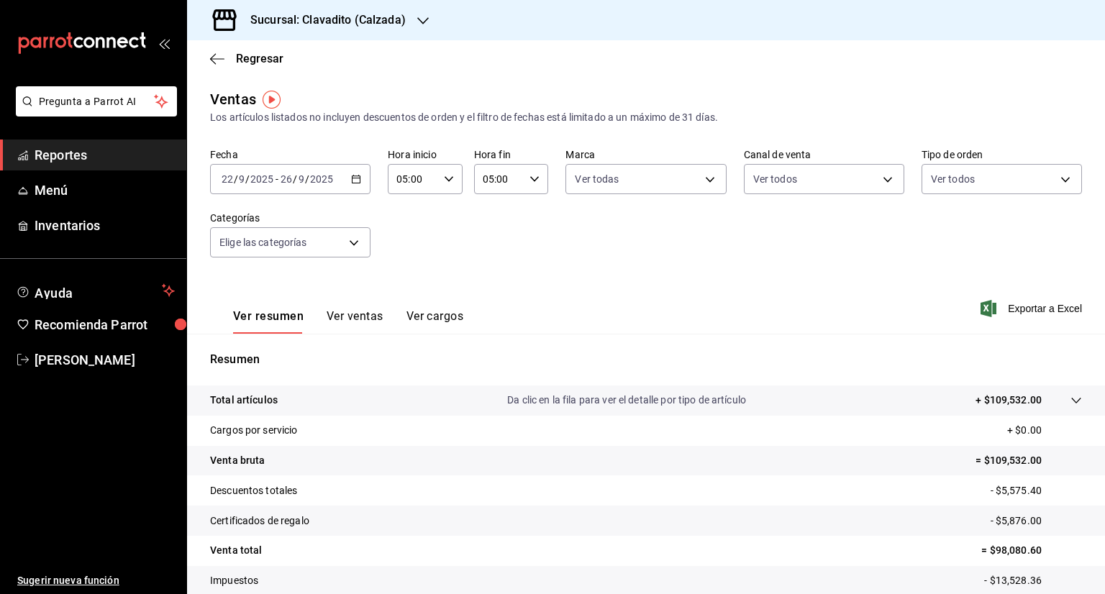
click at [350, 247] on body "Pregunta a Parrot AI Reportes Menú Inventarios Ayuda Recomienda Parrot [PERSON_…" at bounding box center [552, 297] width 1105 height 594
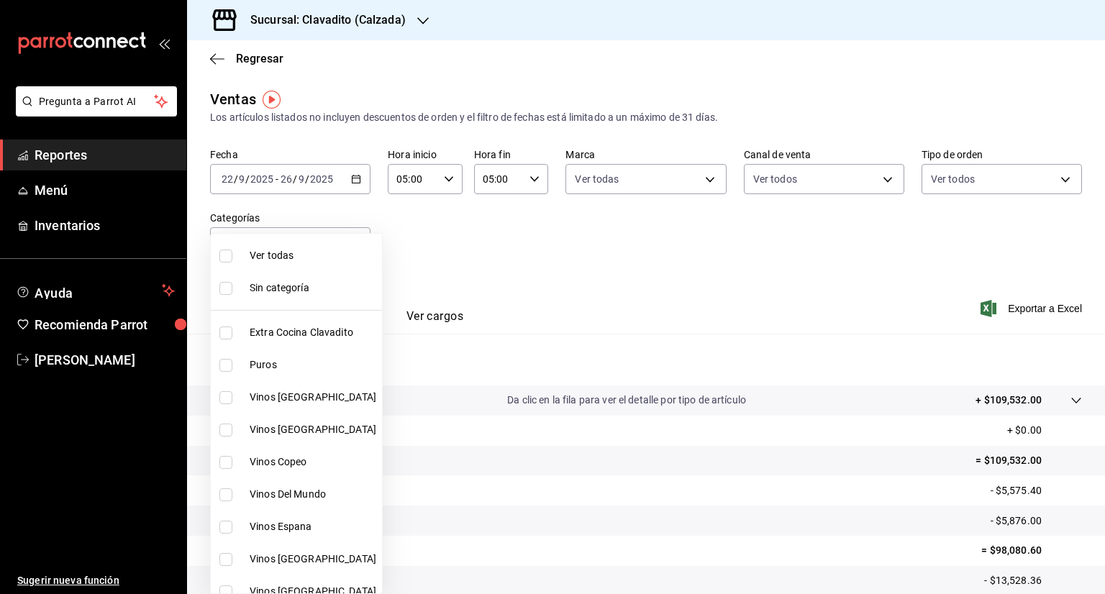
click at [222, 255] on input "checkbox" at bounding box center [225, 256] width 13 height 13
checkbox input "true"
type input "baf57ed1-919f-4c82-8763-5f61bb5ecf6c,a733550a-1833-4f39-b337-4b288d8ef239,37b97…"
checkbox input "true"
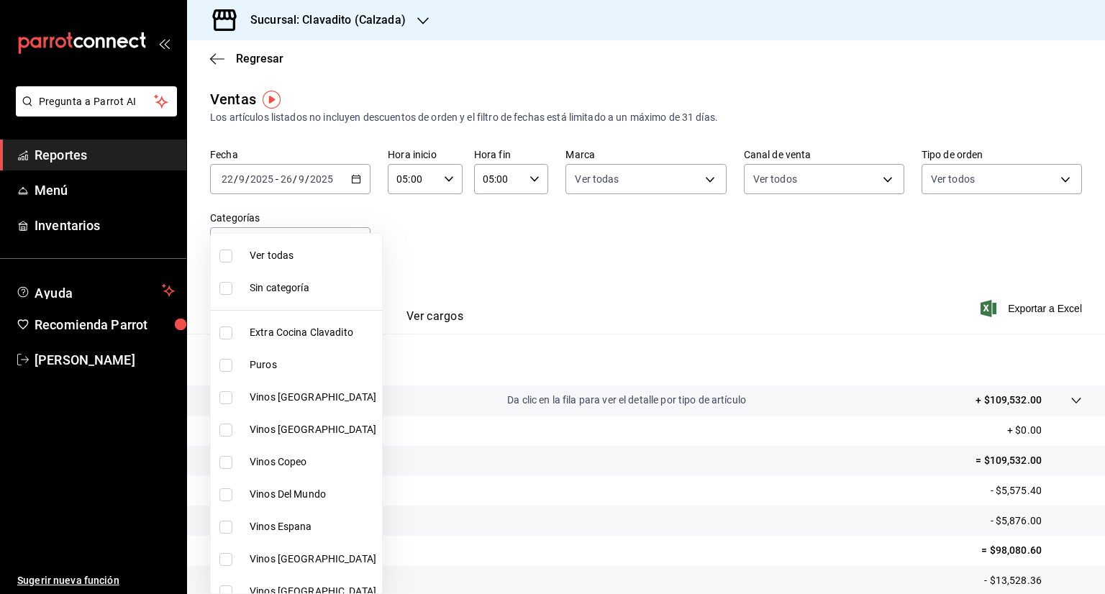
checkbox input "true"
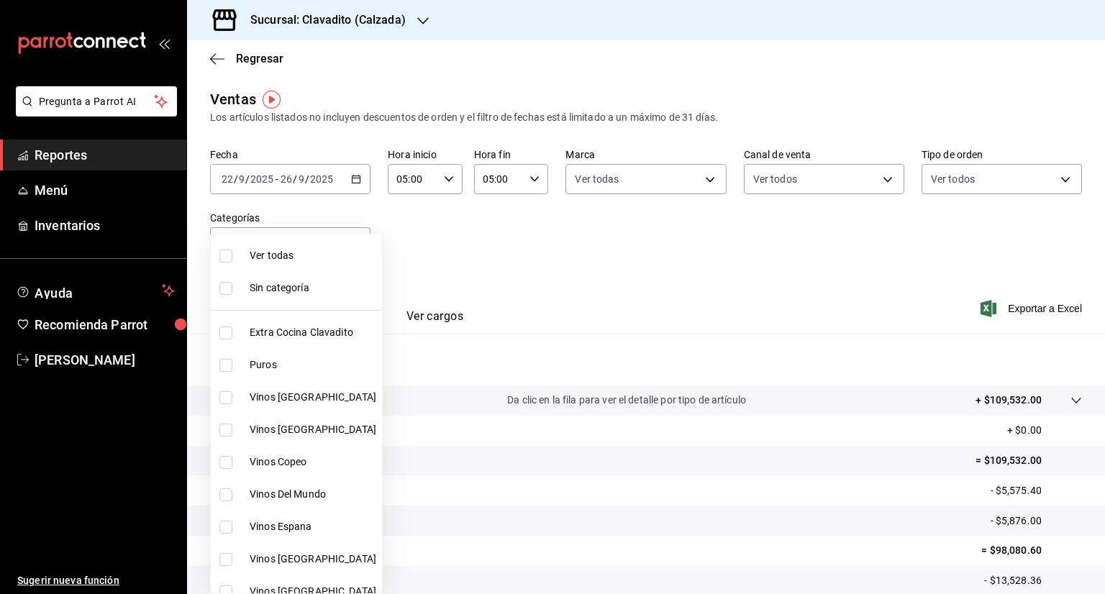
checkbox input "true"
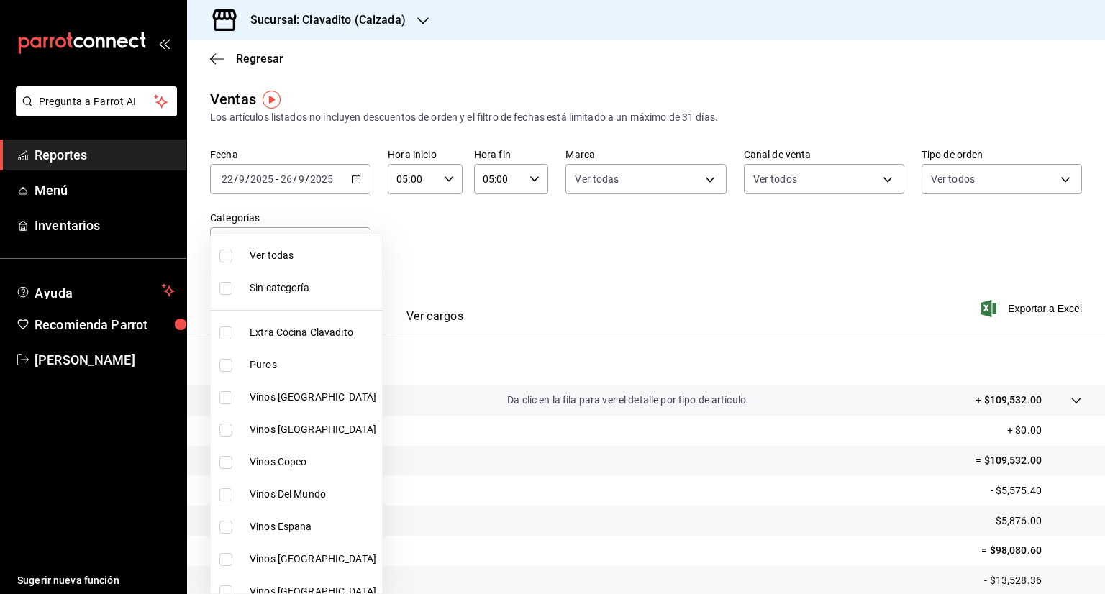
checkbox input "true"
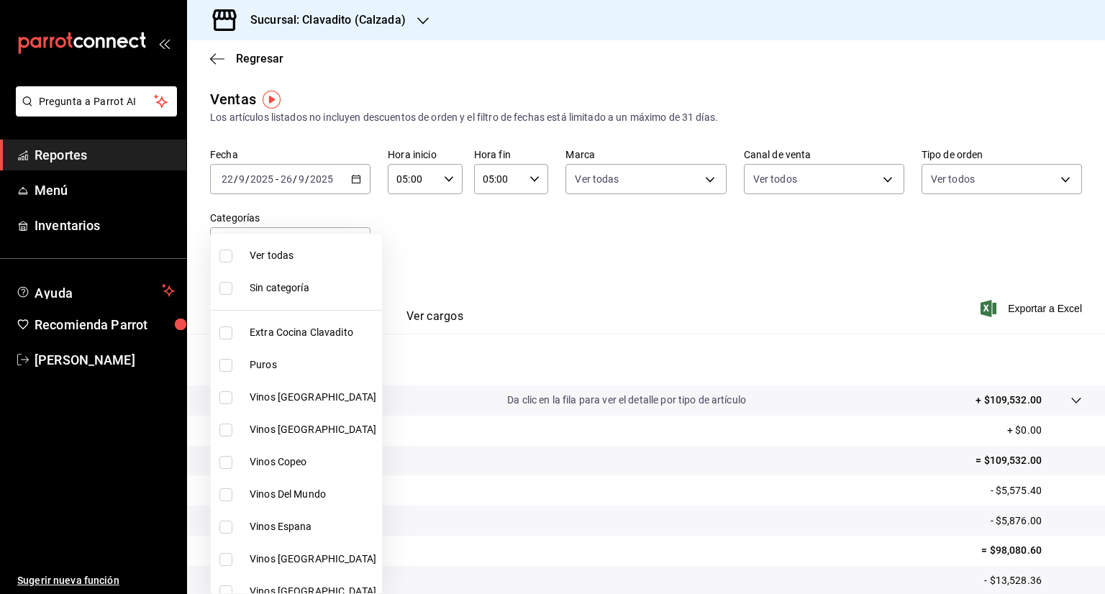
checkbox input "true"
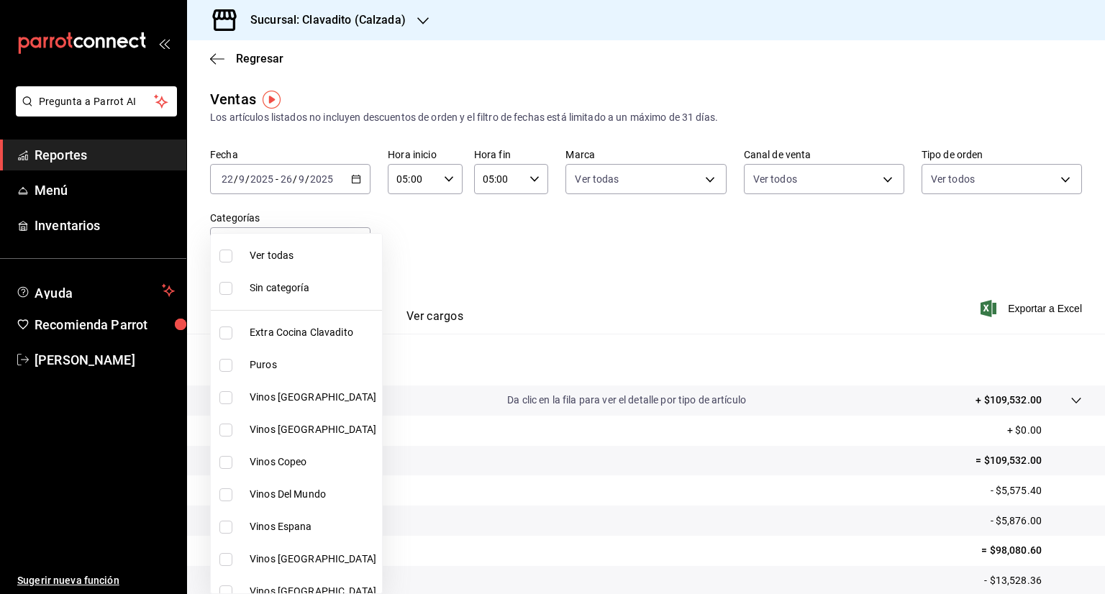
checkbox input "true"
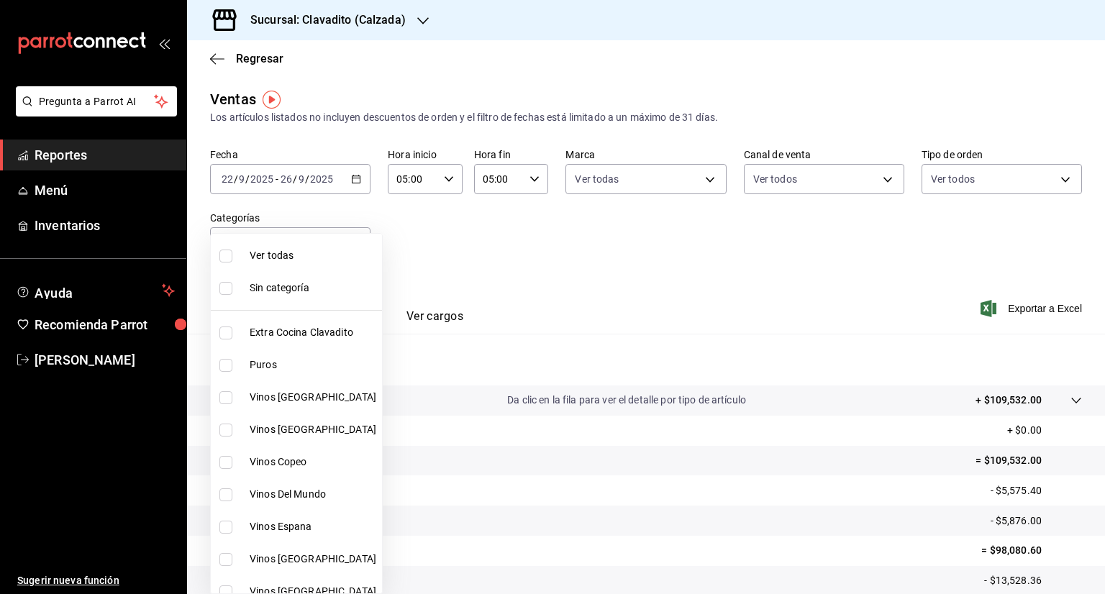
checkbox input "true"
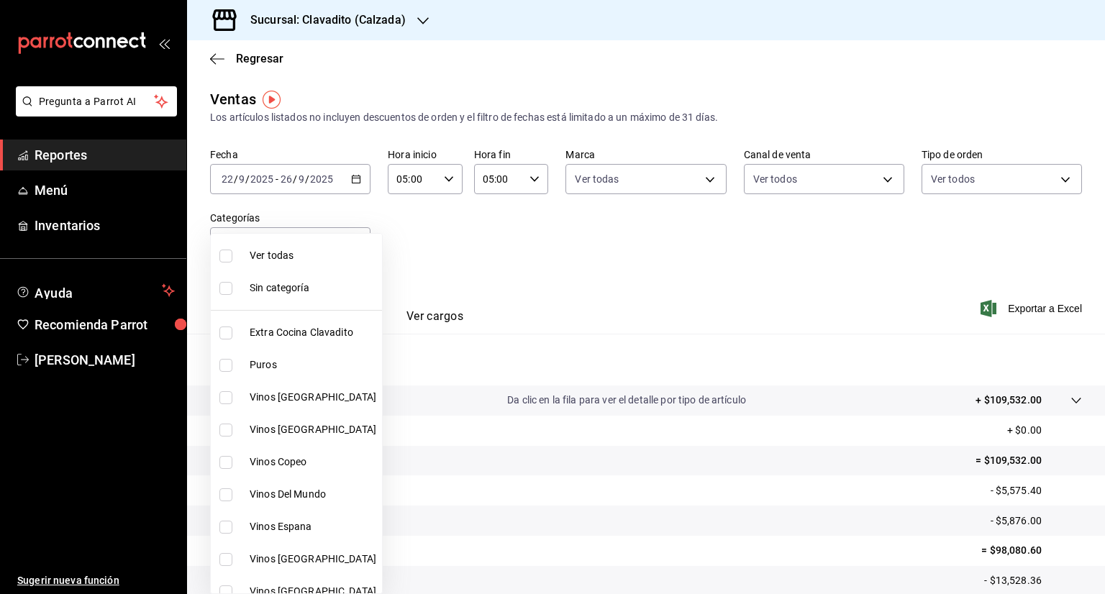
checkbox input "true"
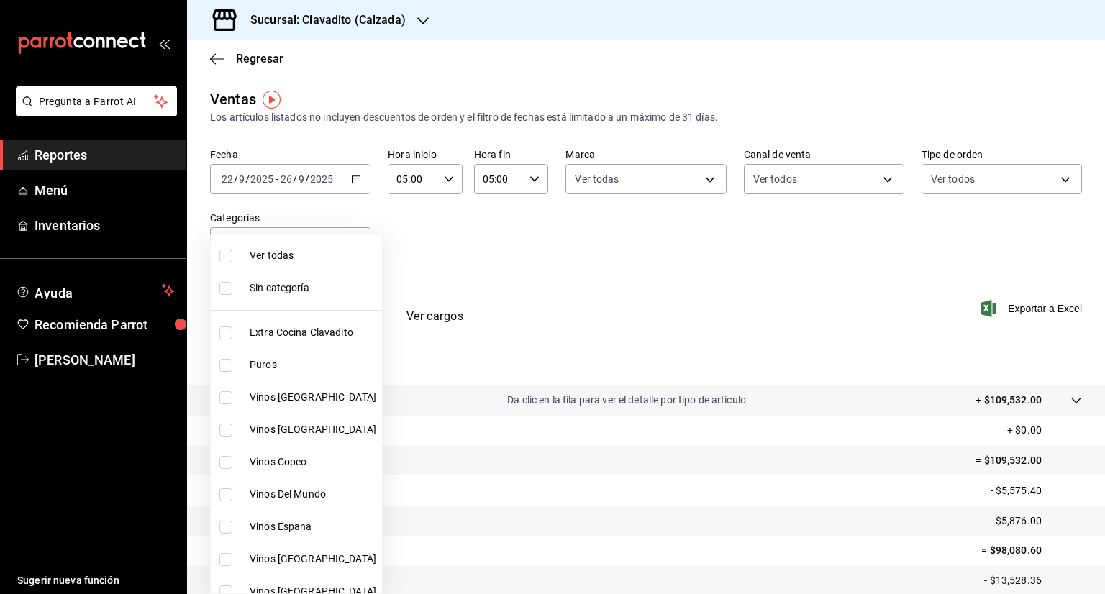
checkbox input "true"
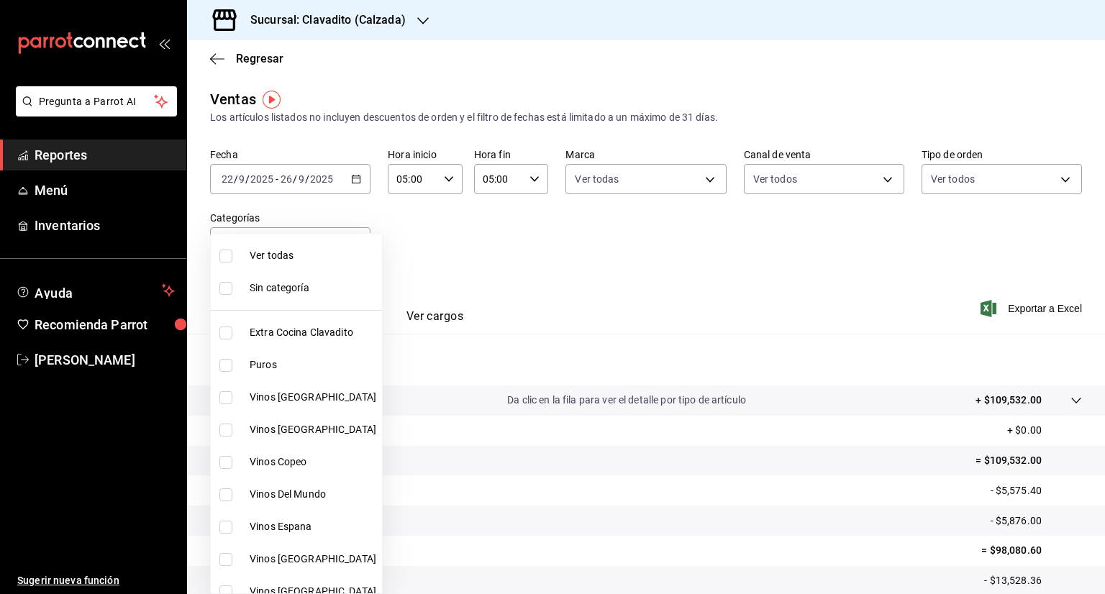
checkbox input "true"
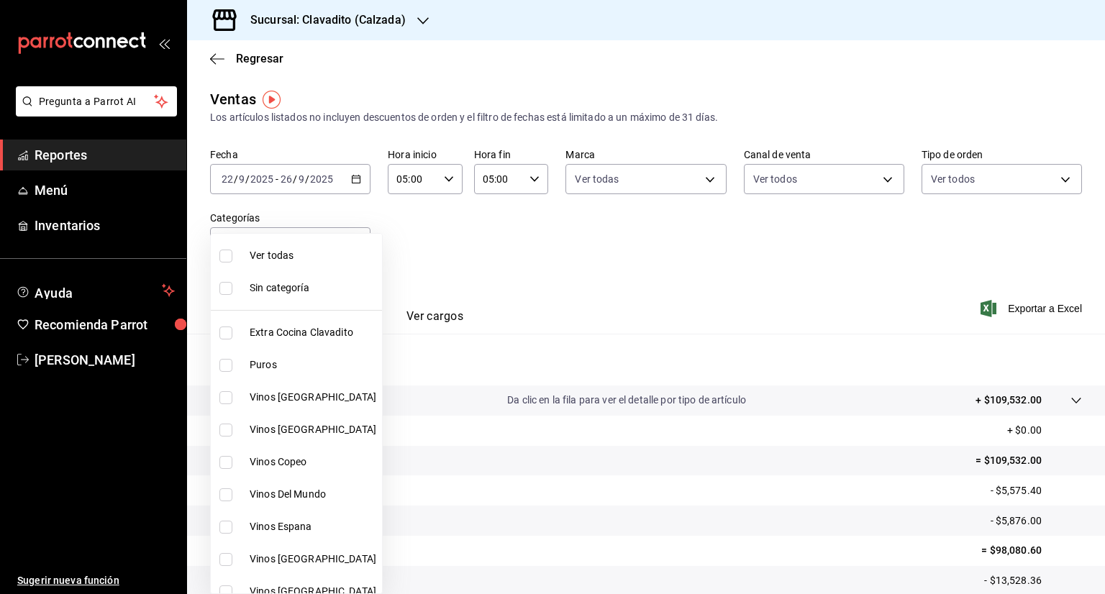
checkbox input "true"
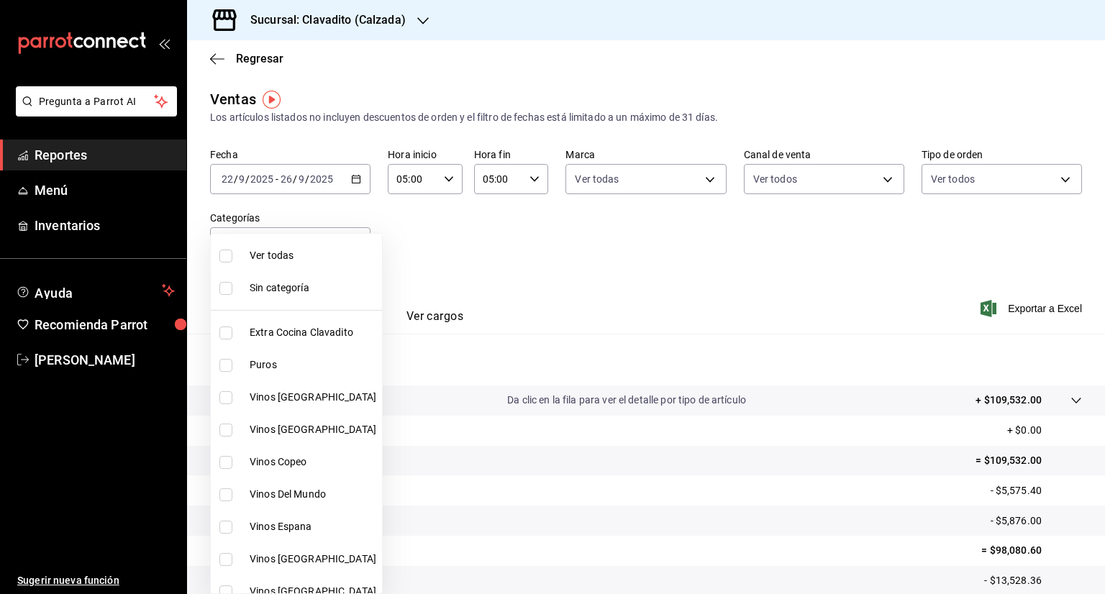
checkbox input "true"
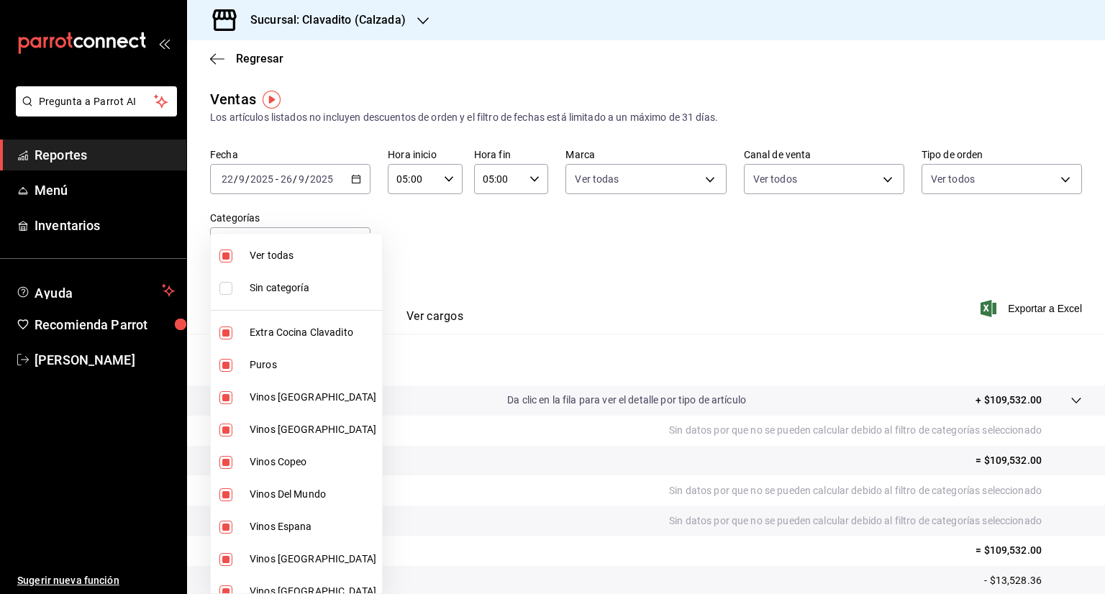
click at [1038, 307] on div at bounding box center [552, 297] width 1105 height 594
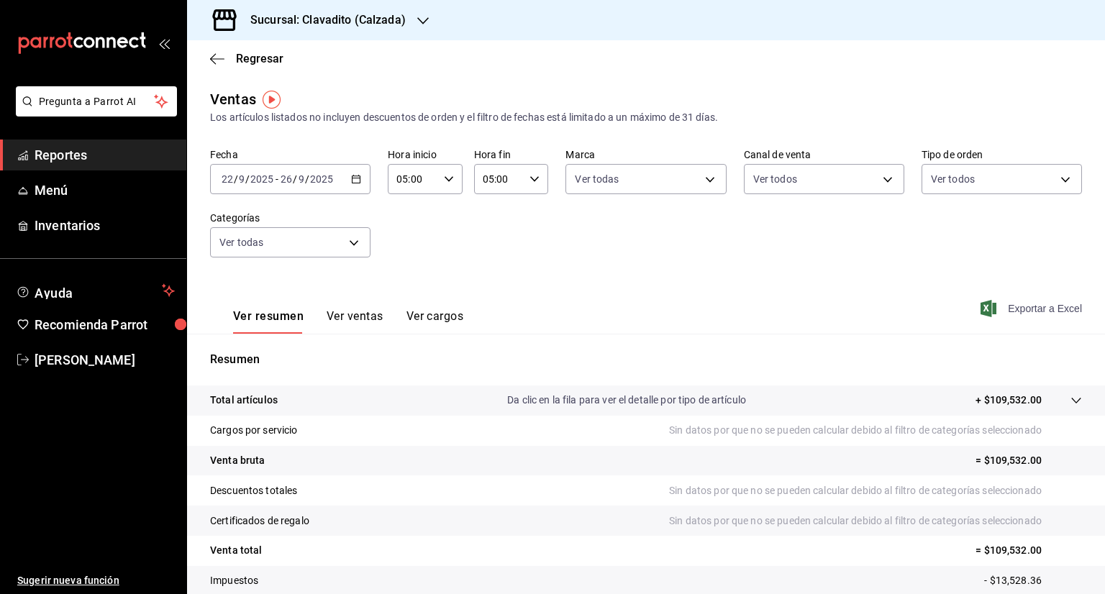
click at [980, 310] on icon "button" at bounding box center [988, 308] width 16 height 17
